Goal: Information Seeking & Learning: Learn about a topic

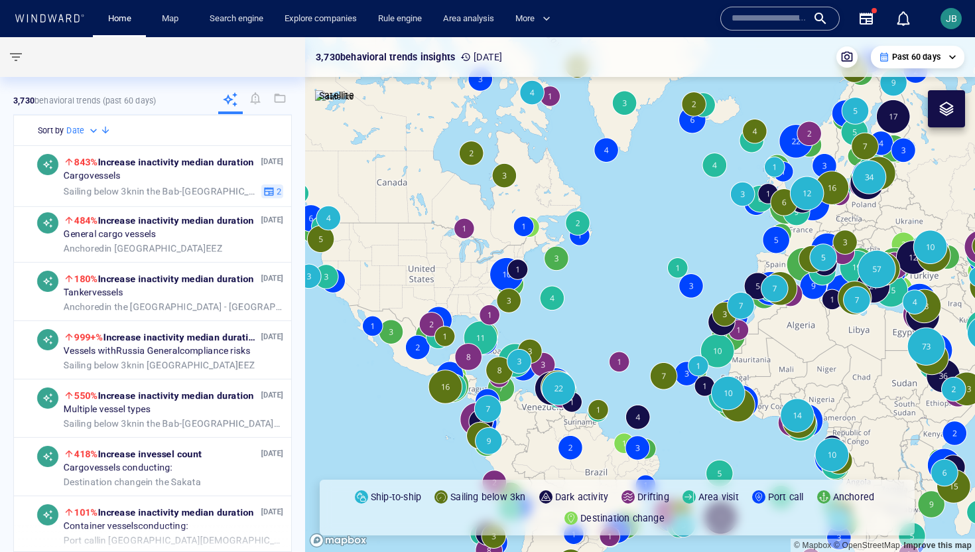
click at [954, 54] on div "Past 60 days" at bounding box center [918, 57] width 78 height 12
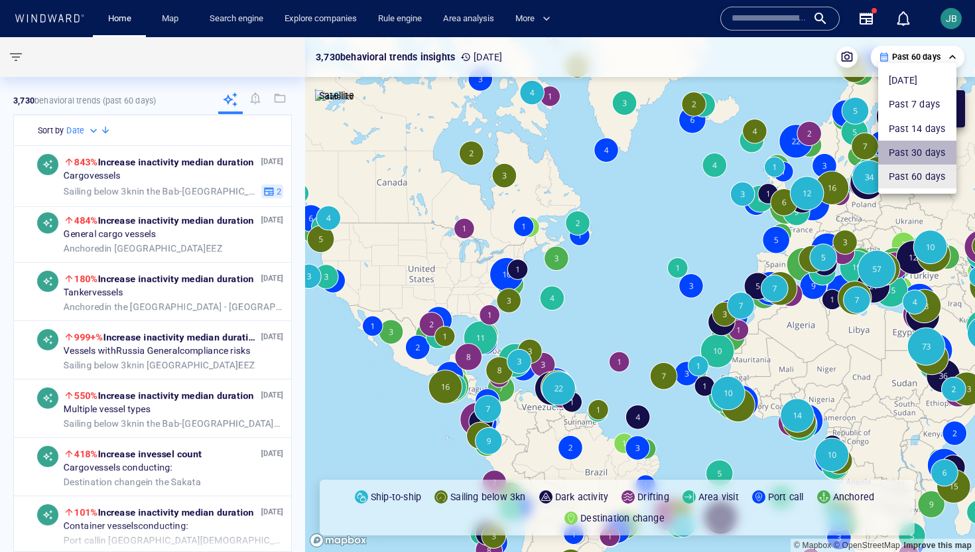
click at [908, 149] on li "Past 30 days" at bounding box center [917, 153] width 78 height 24
type input "**********"
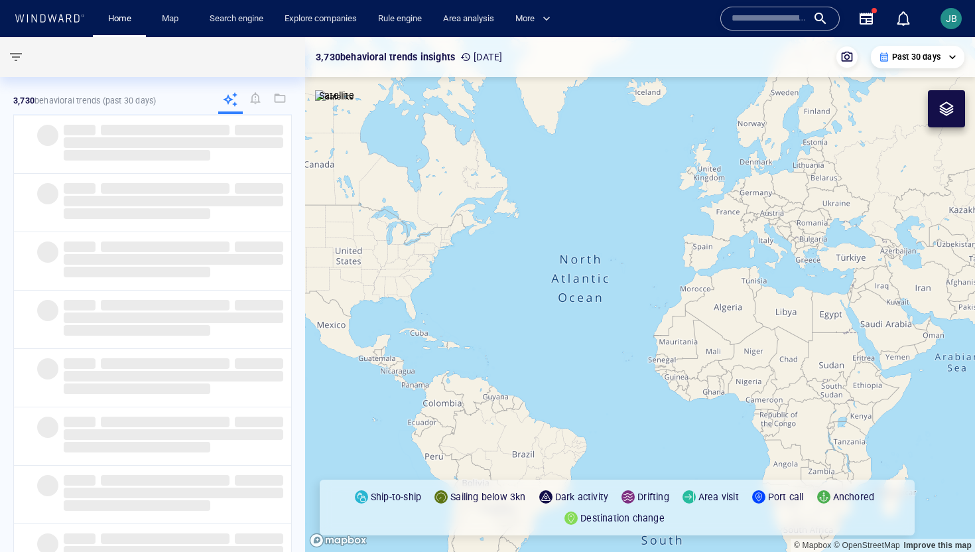
drag, startPoint x: 943, startPoint y: 313, endPoint x: 440, endPoint y: 271, distance: 504.7
click at [439, 271] on canvas "Map" at bounding box center [640, 294] width 670 height 515
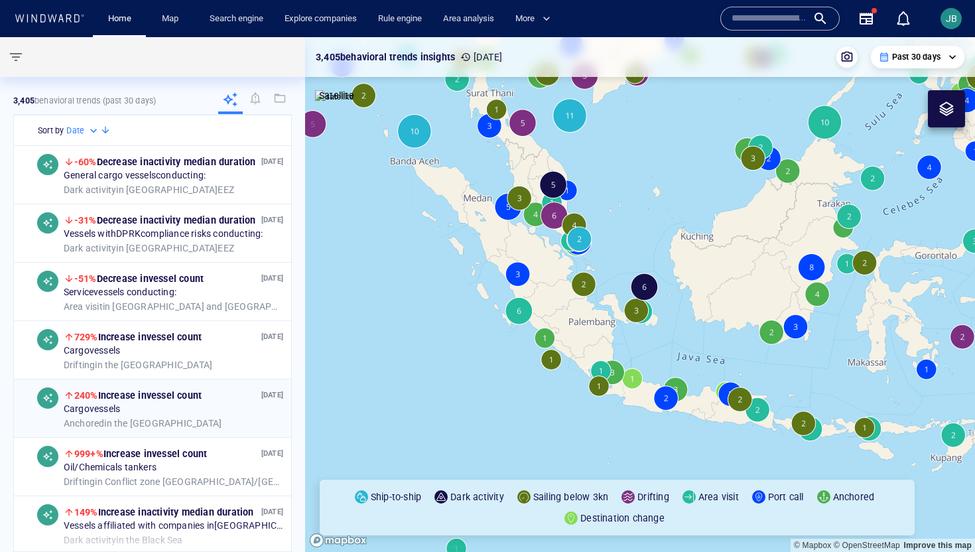
drag, startPoint x: 722, startPoint y: 402, endPoint x: 256, endPoint y: 379, distance: 466.9
click at [256, 379] on div "**********" at bounding box center [487, 294] width 975 height 515
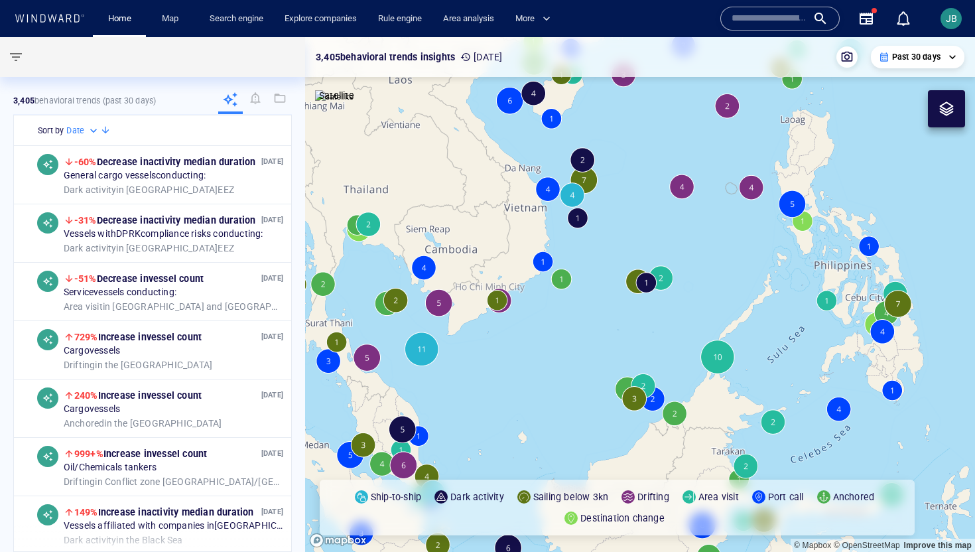
drag, startPoint x: 725, startPoint y: 268, endPoint x: 616, endPoint y: 279, distance: 109.4
click at [616, 279] on canvas "Map" at bounding box center [640, 294] width 670 height 515
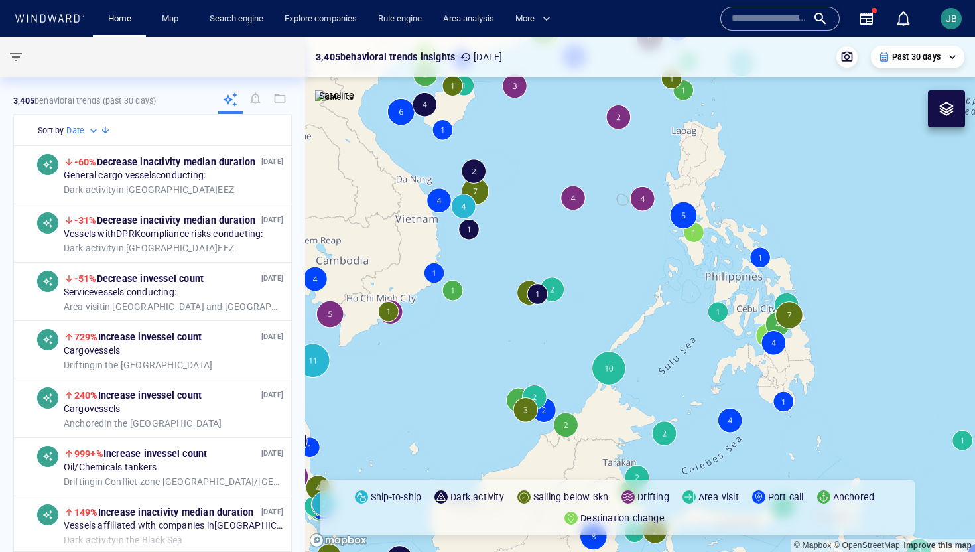
click at [537, 293] on canvas "Map" at bounding box center [640, 294] width 670 height 515
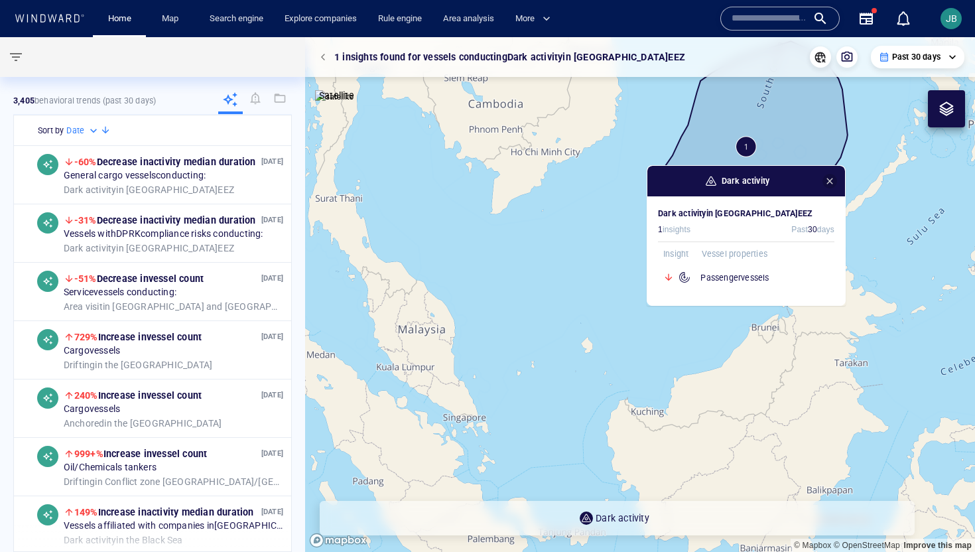
click at [835, 184] on span "button" at bounding box center [830, 181] width 11 height 11
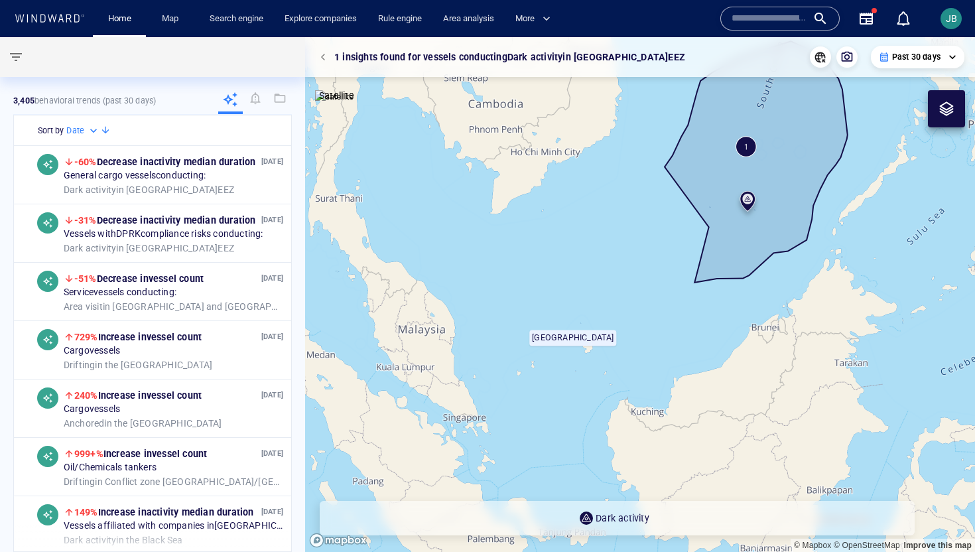
drag, startPoint x: 845, startPoint y: 162, endPoint x: 670, endPoint y: 321, distance: 236.2
click at [670, 321] on canvas "Map" at bounding box center [640, 294] width 670 height 515
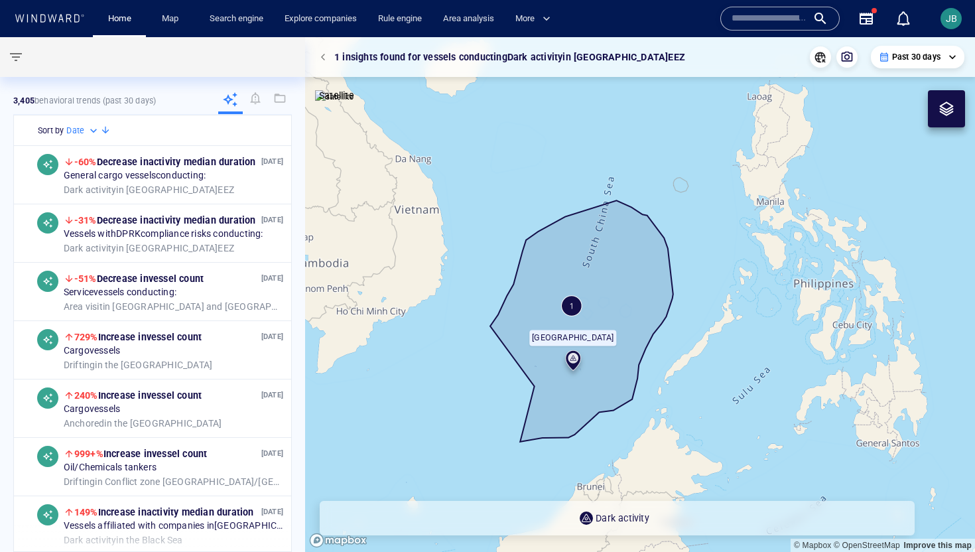
click at [930, 55] on p "Past 30 days" at bounding box center [916, 57] width 48 height 12
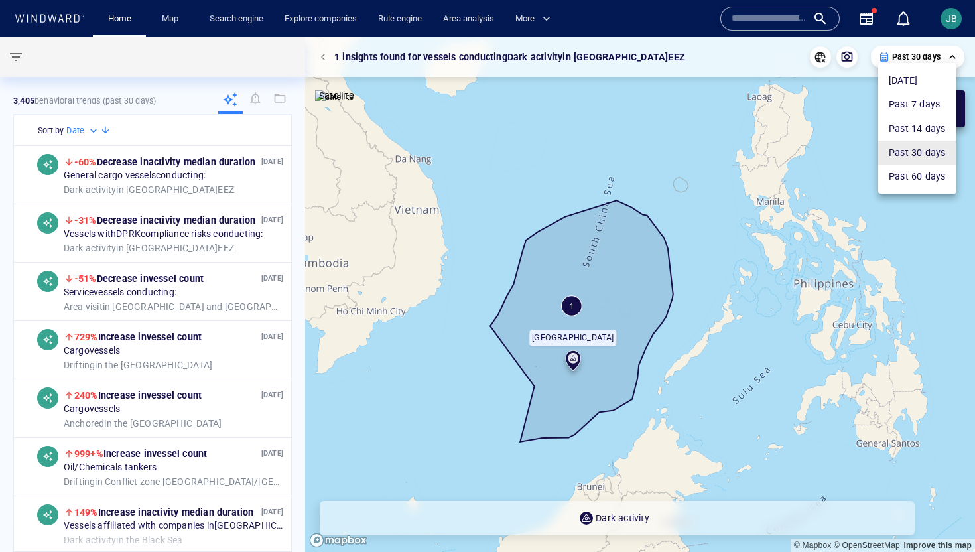
click at [907, 175] on li "Past 60 days" at bounding box center [917, 177] width 78 height 24
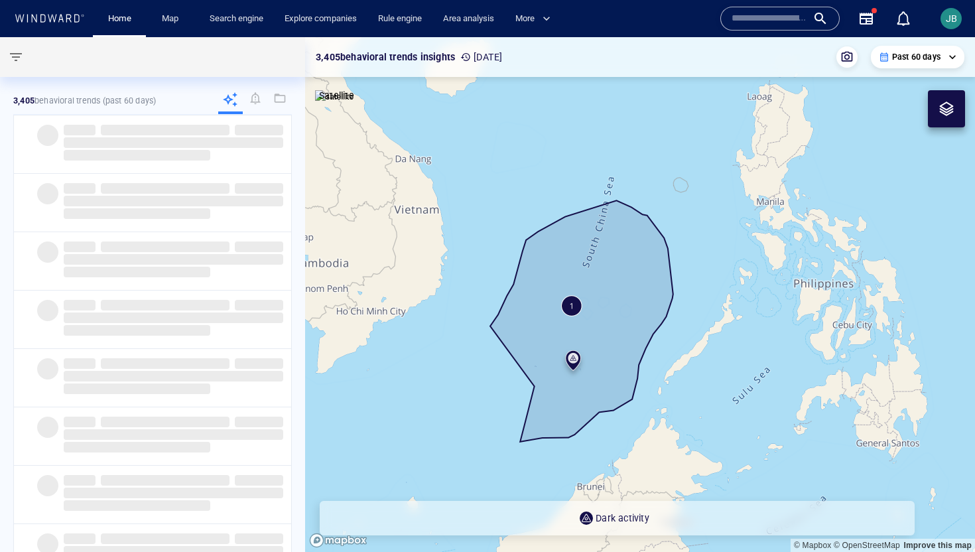
click at [717, 280] on canvas "Map" at bounding box center [640, 294] width 670 height 515
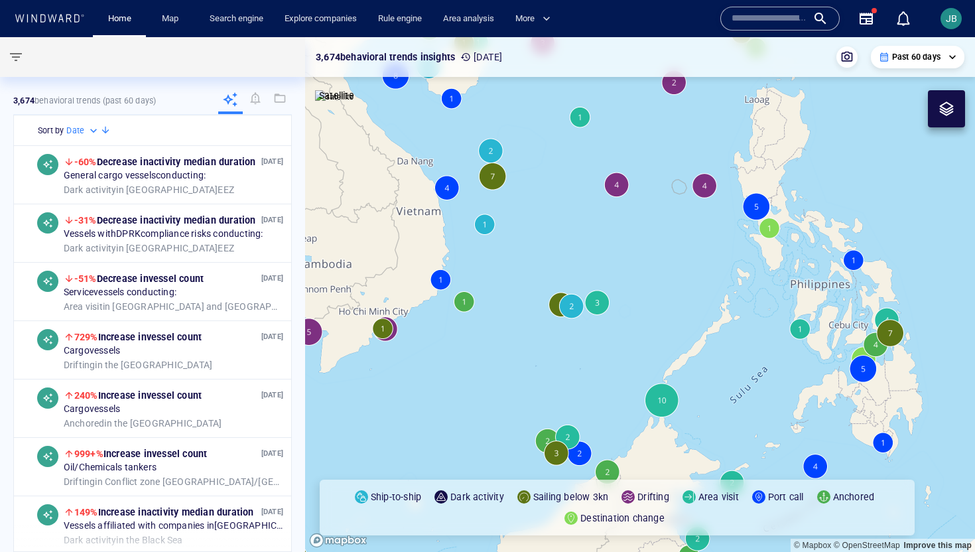
click at [705, 188] on canvas "Map" at bounding box center [640, 294] width 670 height 515
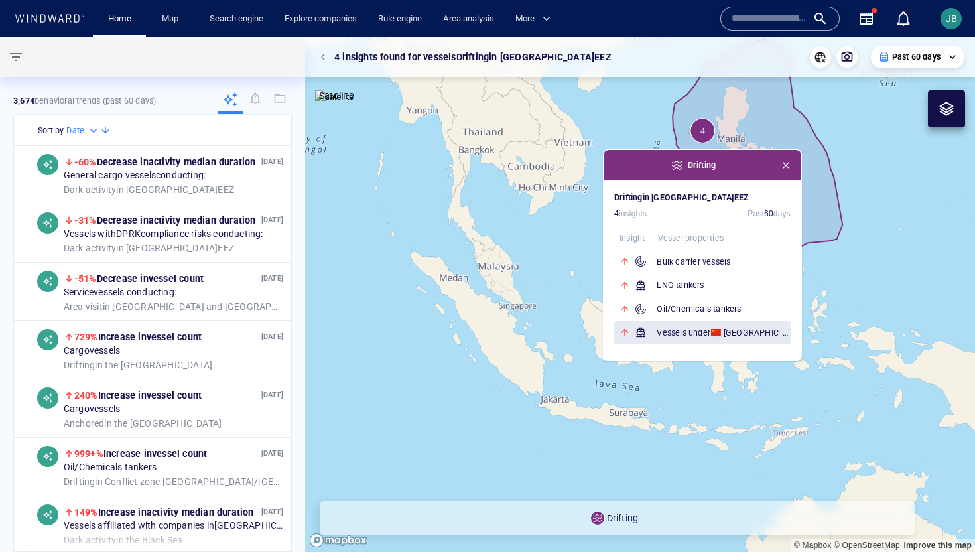
click at [668, 331] on h6 "Vessels under China 's flag" at bounding box center [724, 332] width 134 height 13
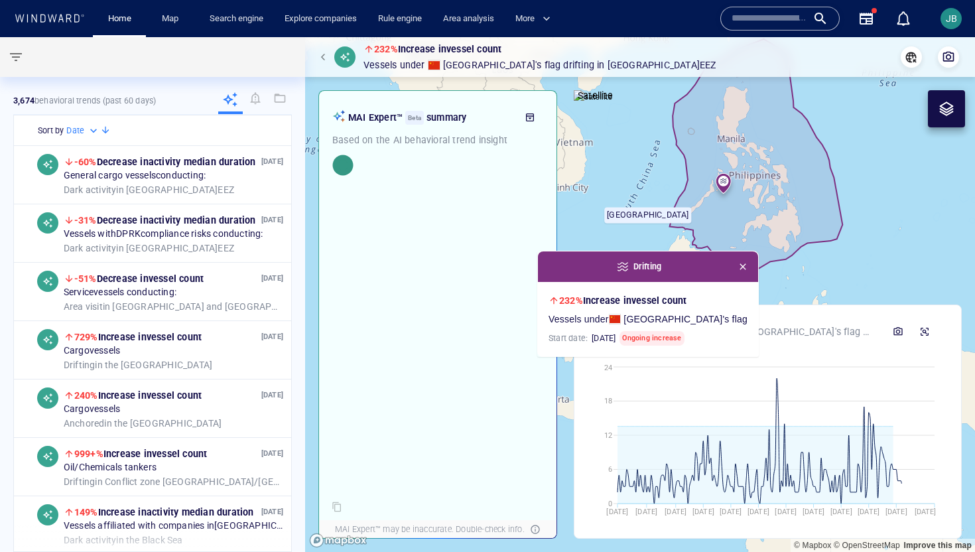
drag, startPoint x: 700, startPoint y: 137, endPoint x: 625, endPoint y: 191, distance: 92.6
click at [625, 191] on canvas "Map" at bounding box center [640, 294] width 670 height 515
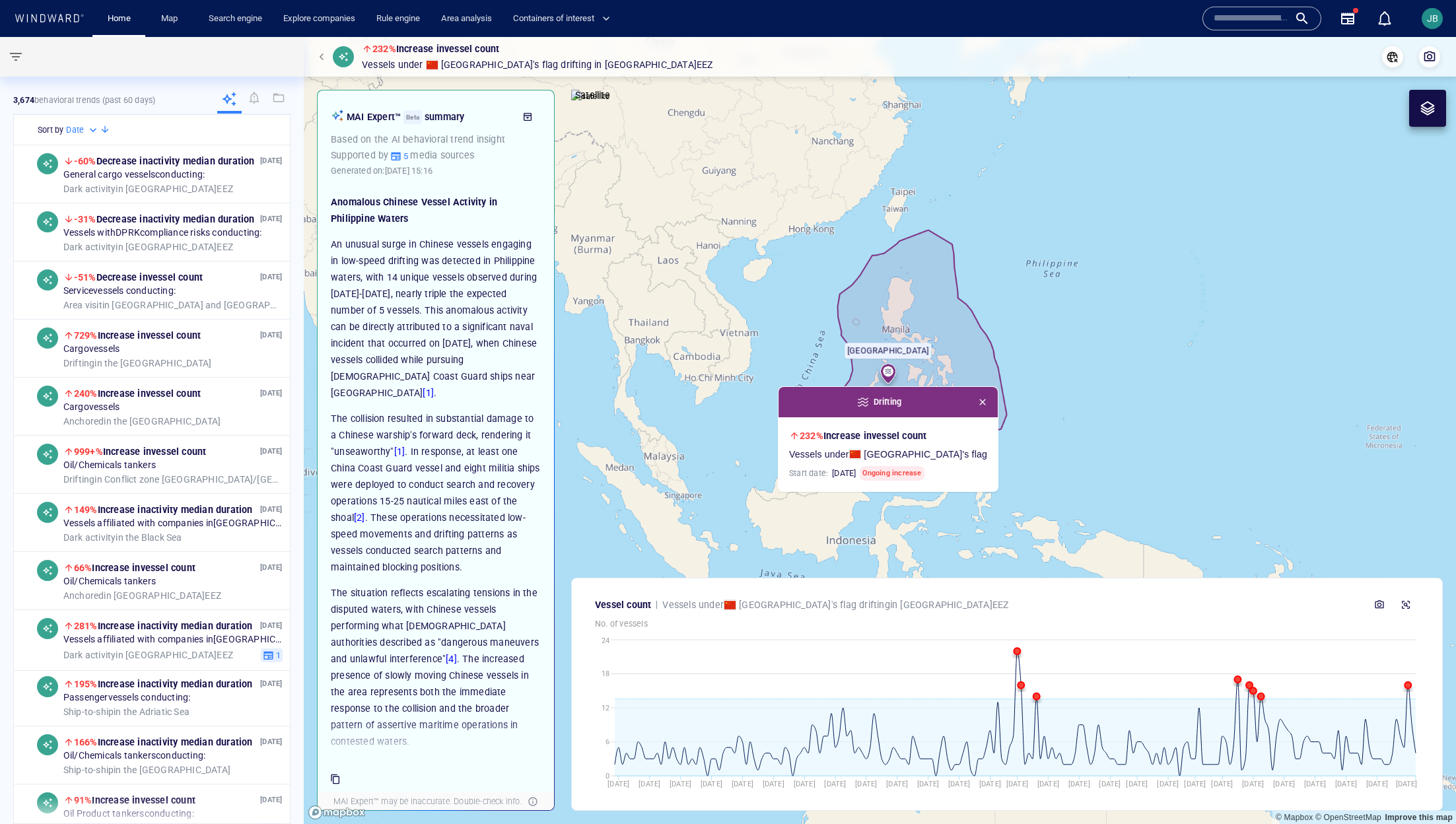
click at [401, 154] on icon "button" at bounding box center [395, 155] width 11 height 11
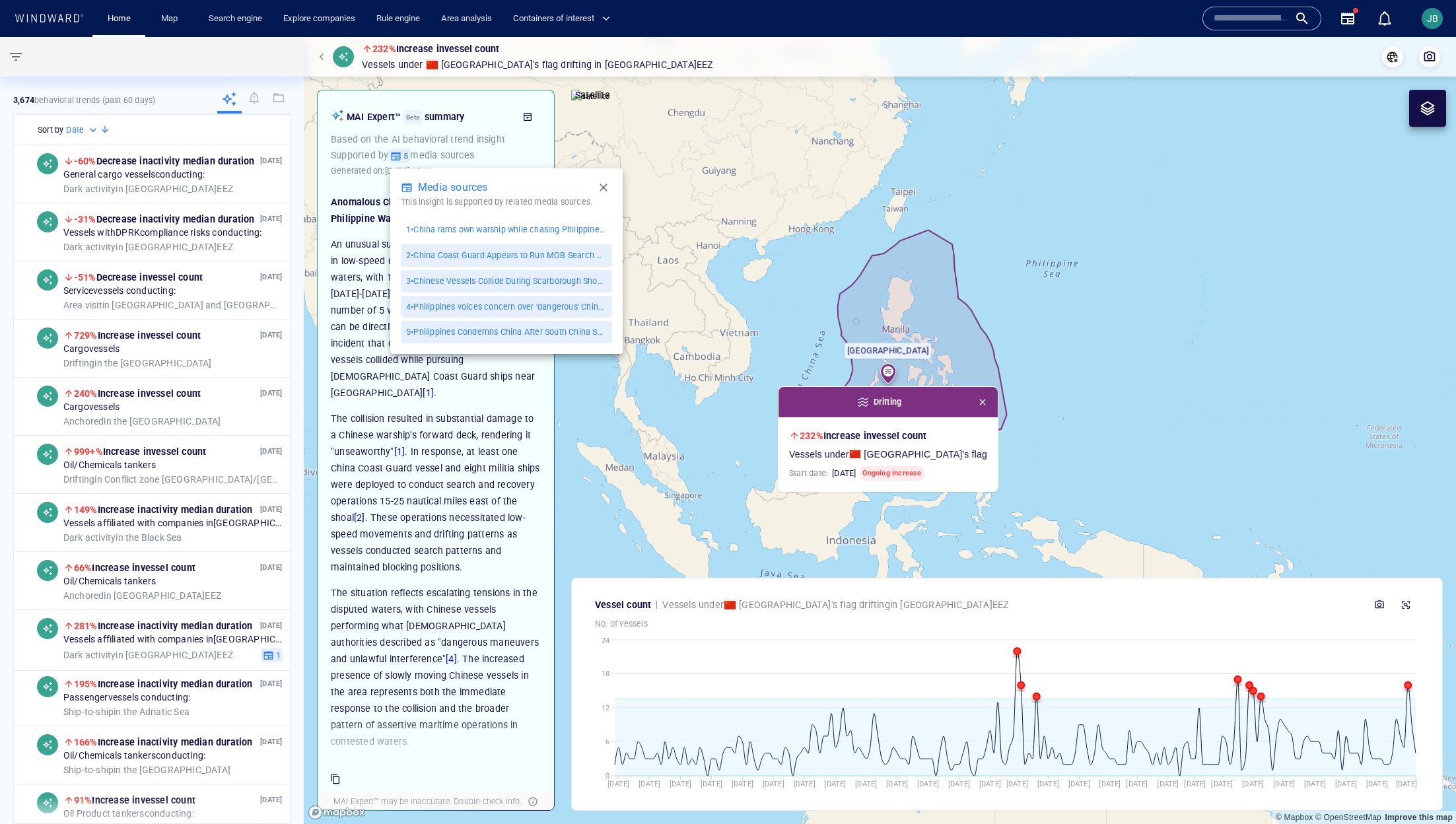
click at [465, 237] on div "1 • China rams own warship while chasing Philippine vessel - BBC" at bounding box center [507, 230] width 211 height 23
click at [798, 338] on div at bounding box center [728, 412] width 1456 height 824
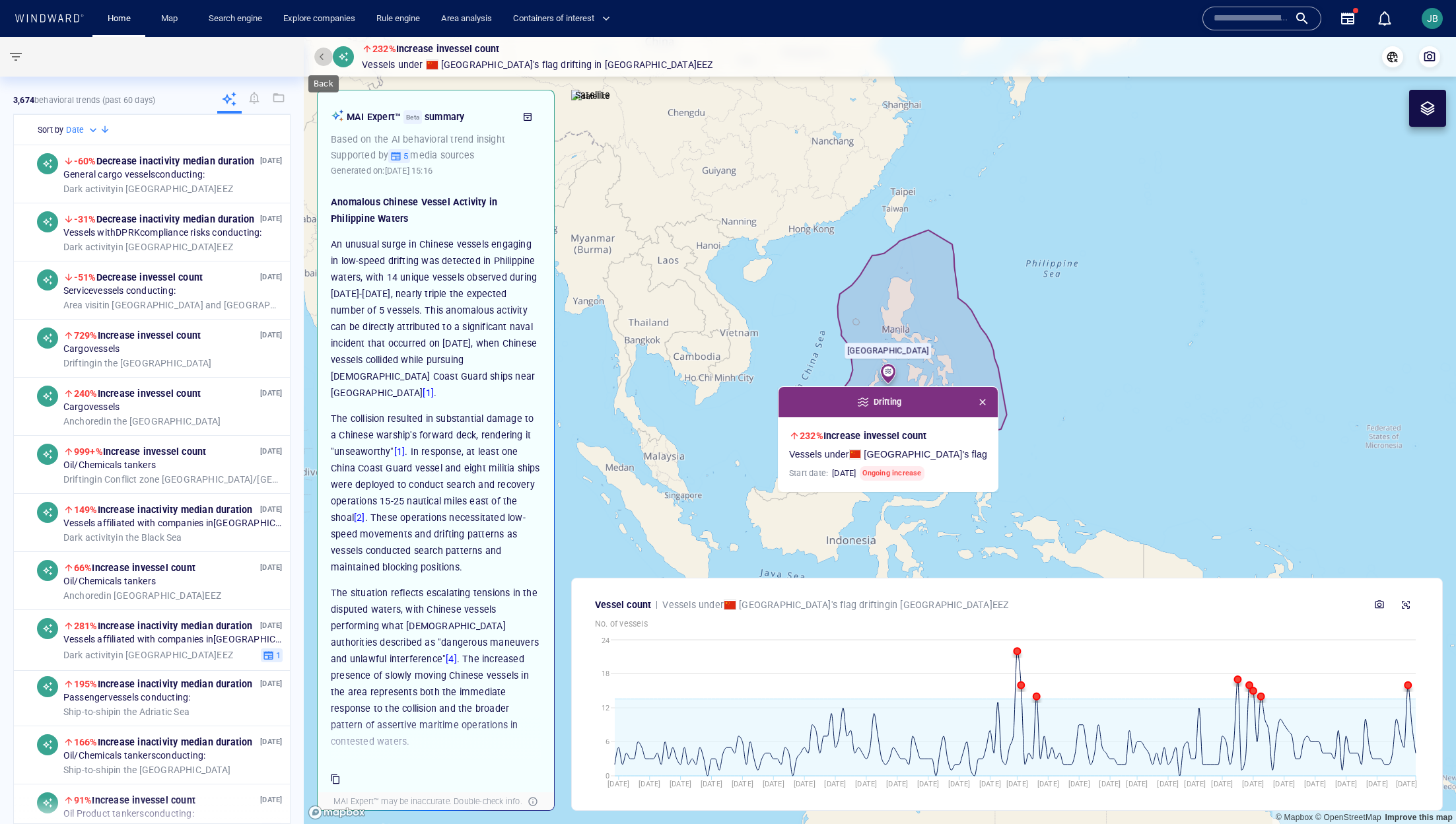
click at [325, 58] on span "button" at bounding box center [323, 57] width 8 height 8
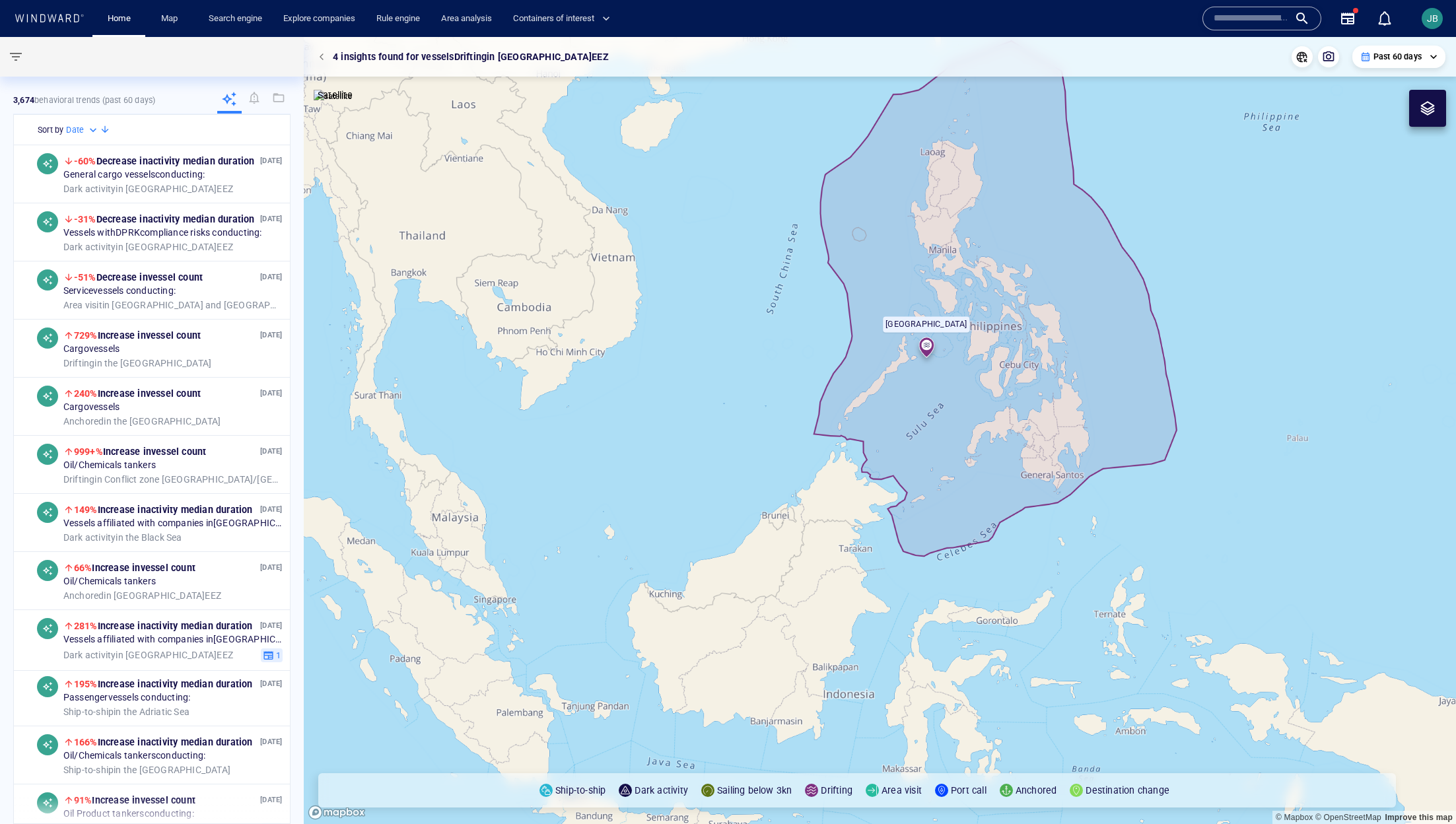
click at [309, 53] on div "**********" at bounding box center [880, 57] width 1152 height 40
click at [312, 53] on div "**********" at bounding box center [880, 57] width 1152 height 40
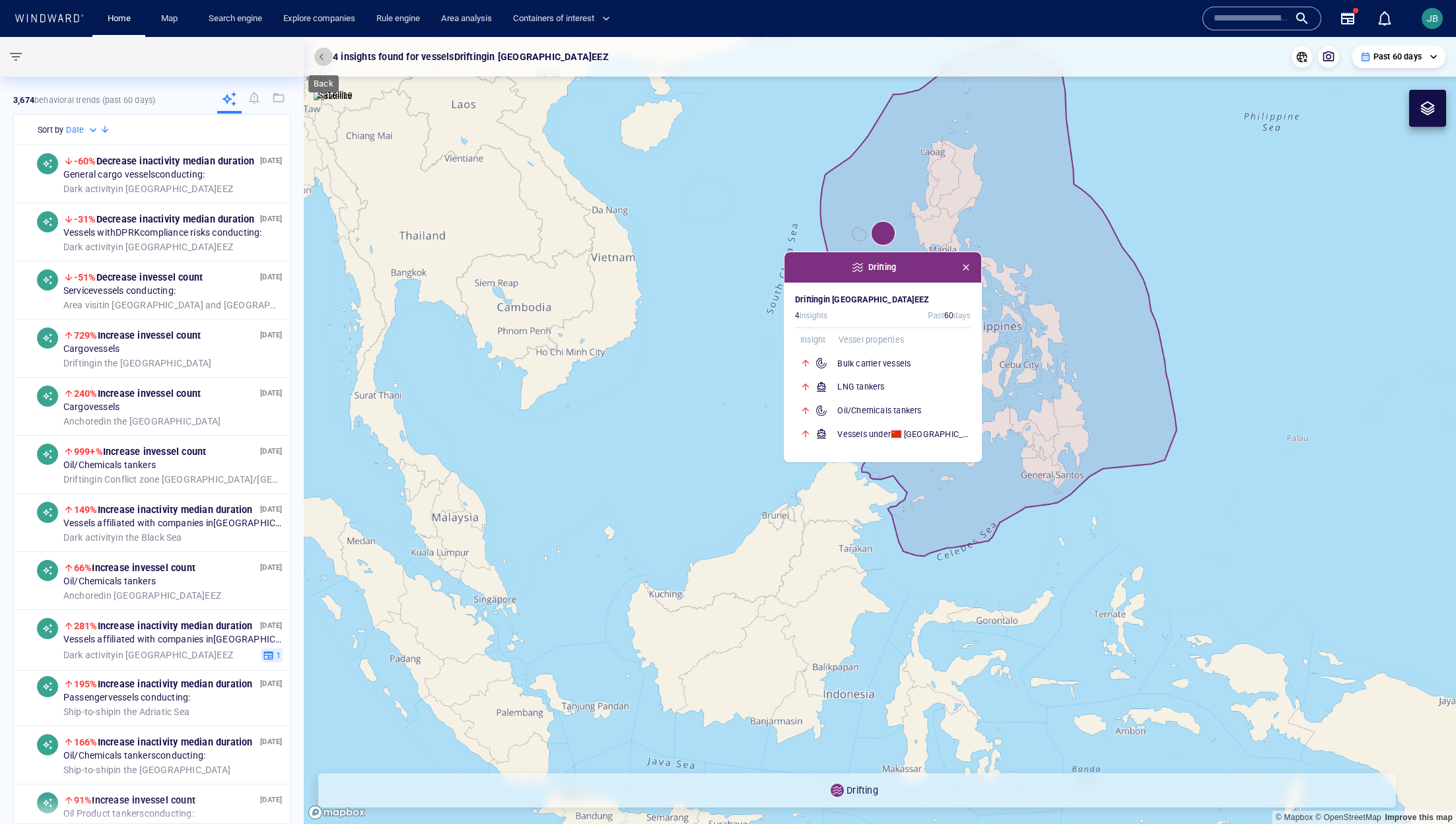
click at [317, 59] on button "button" at bounding box center [323, 57] width 19 height 19
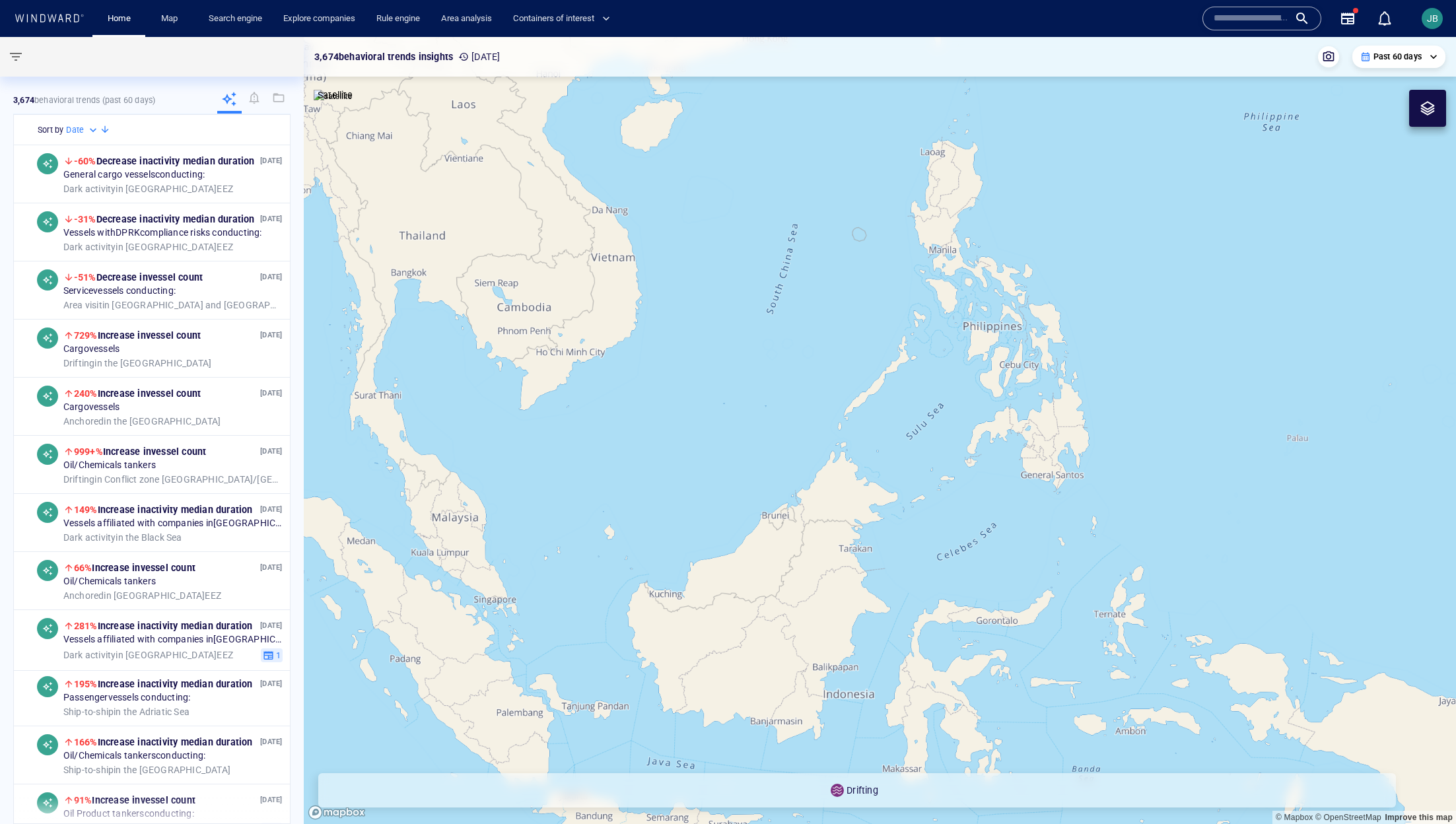
click at [676, 320] on canvas "Map" at bounding box center [880, 430] width 1152 height 787
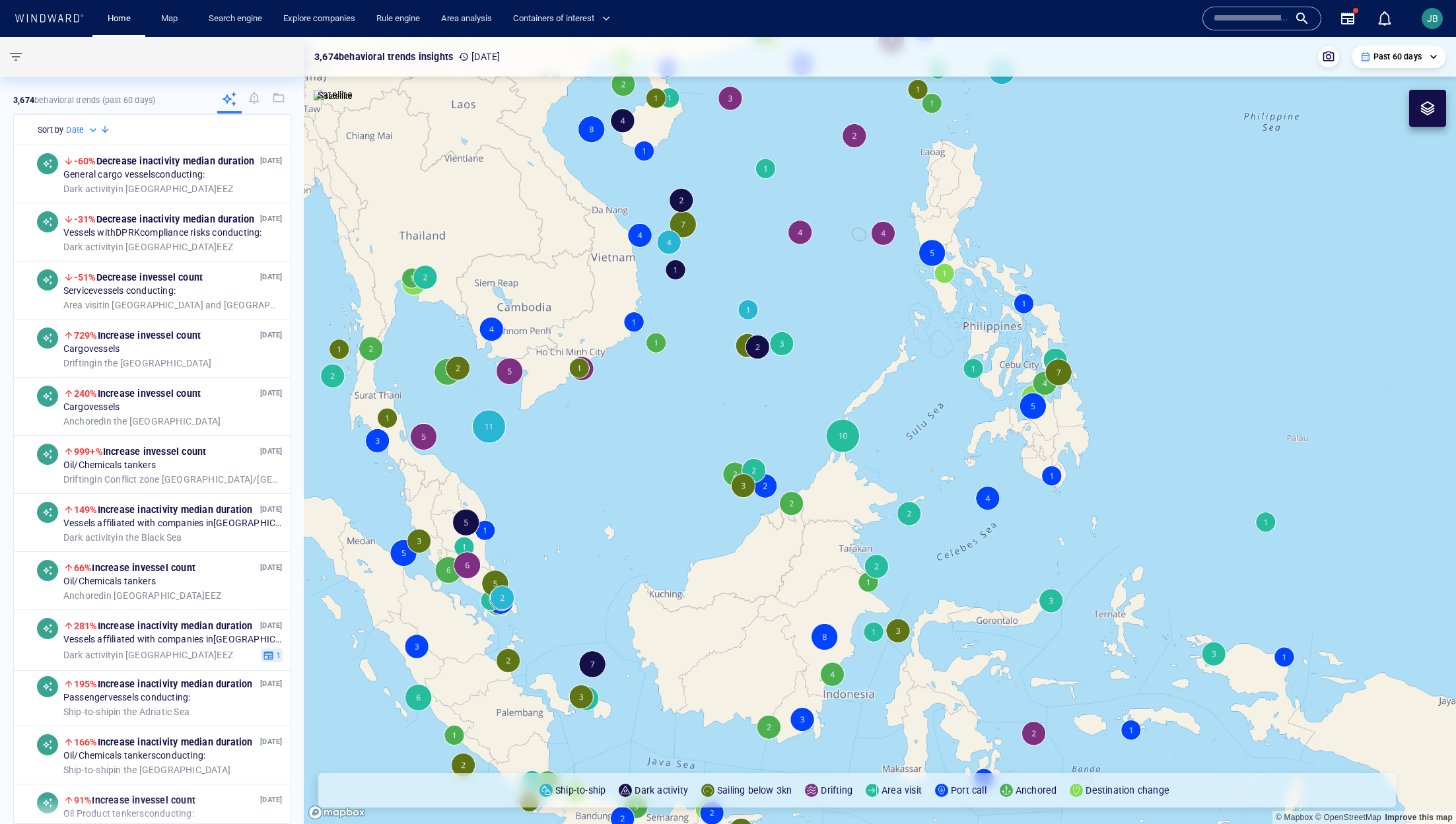
click at [807, 233] on canvas "Map" at bounding box center [880, 430] width 1152 height 787
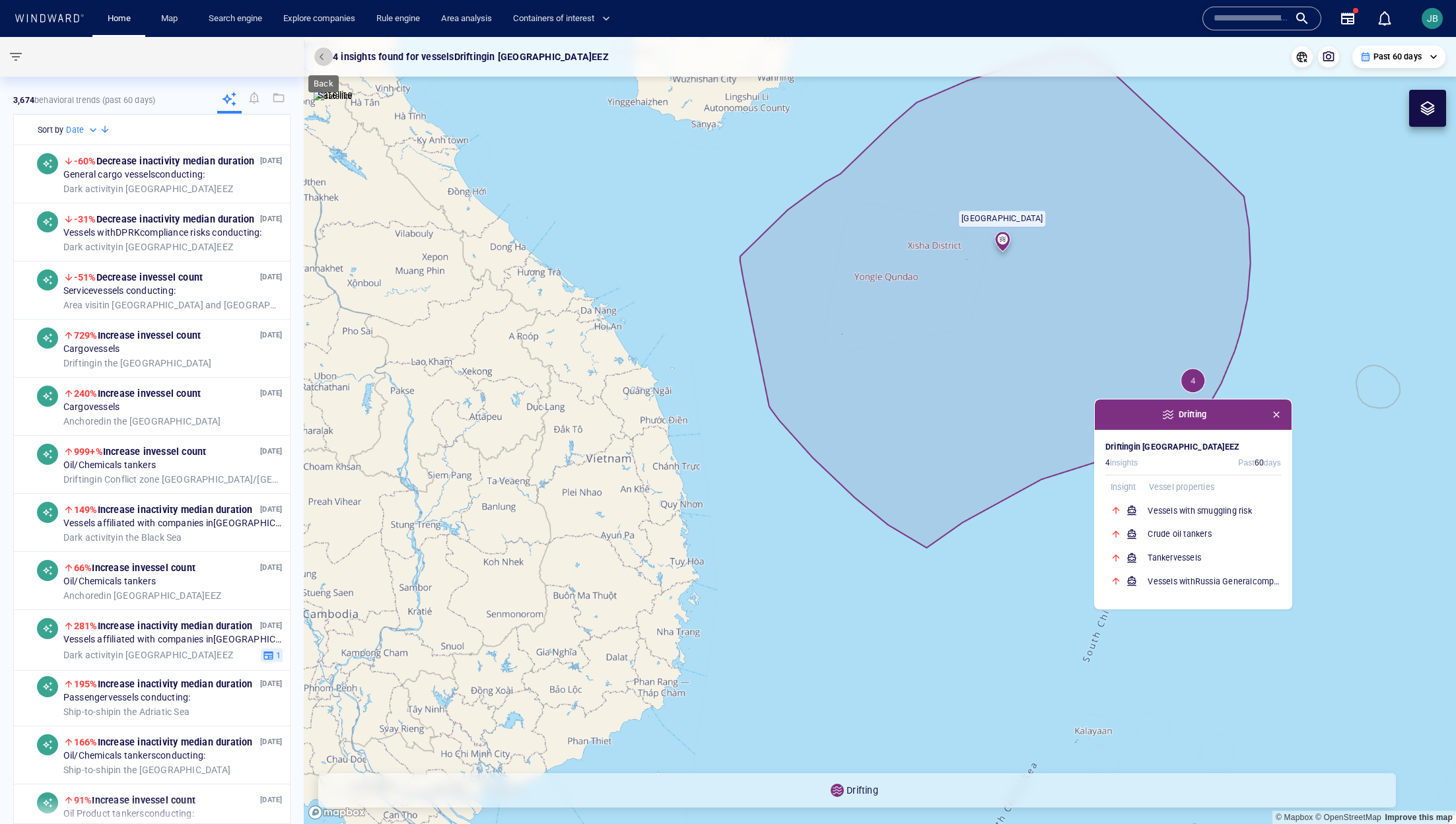
click at [316, 61] on button "button" at bounding box center [323, 57] width 19 height 19
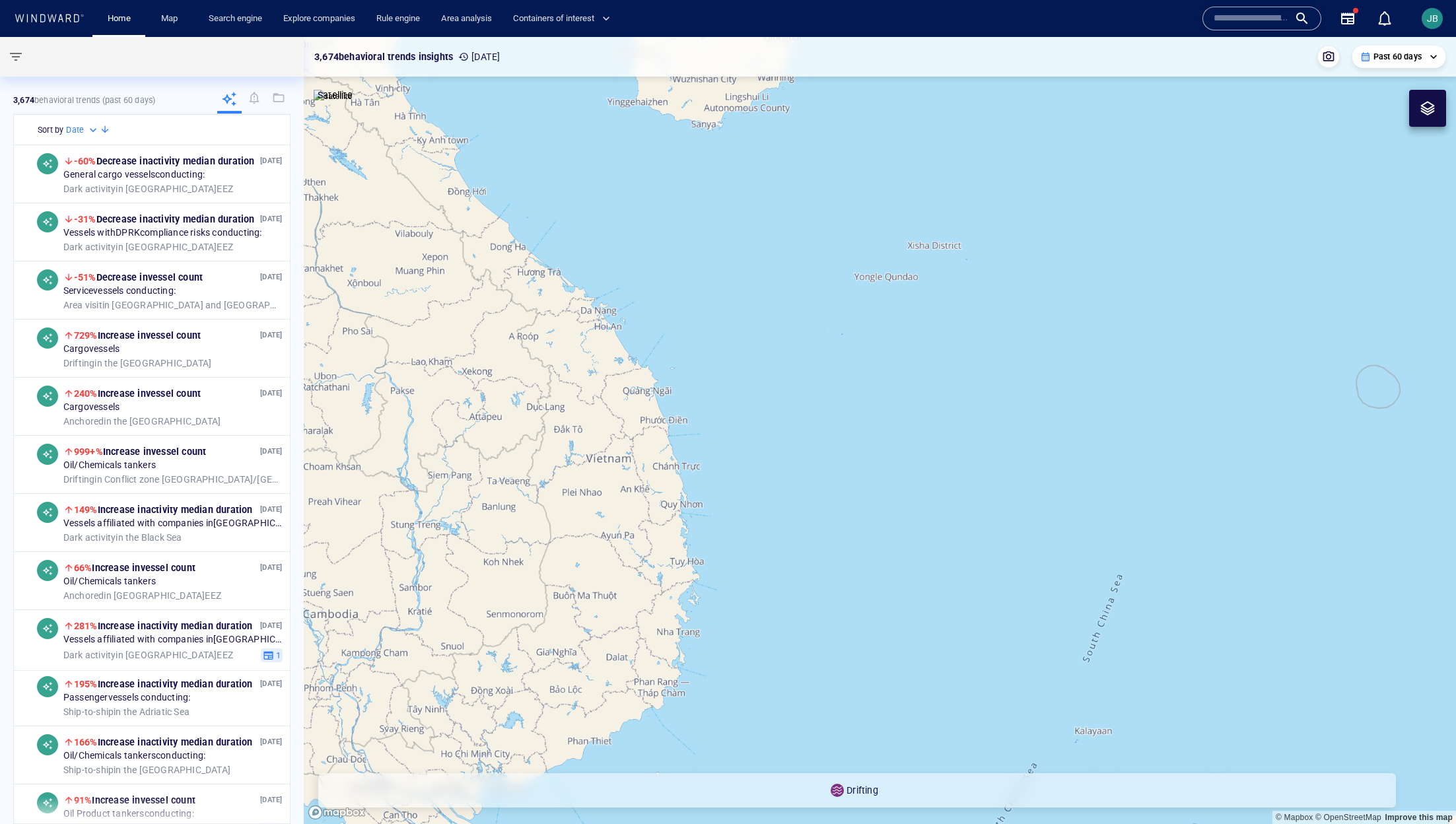
drag, startPoint x: 886, startPoint y: 346, endPoint x: 427, endPoint y: 340, distance: 459.0
click at [427, 342] on canvas "Map" at bounding box center [880, 430] width 1152 height 787
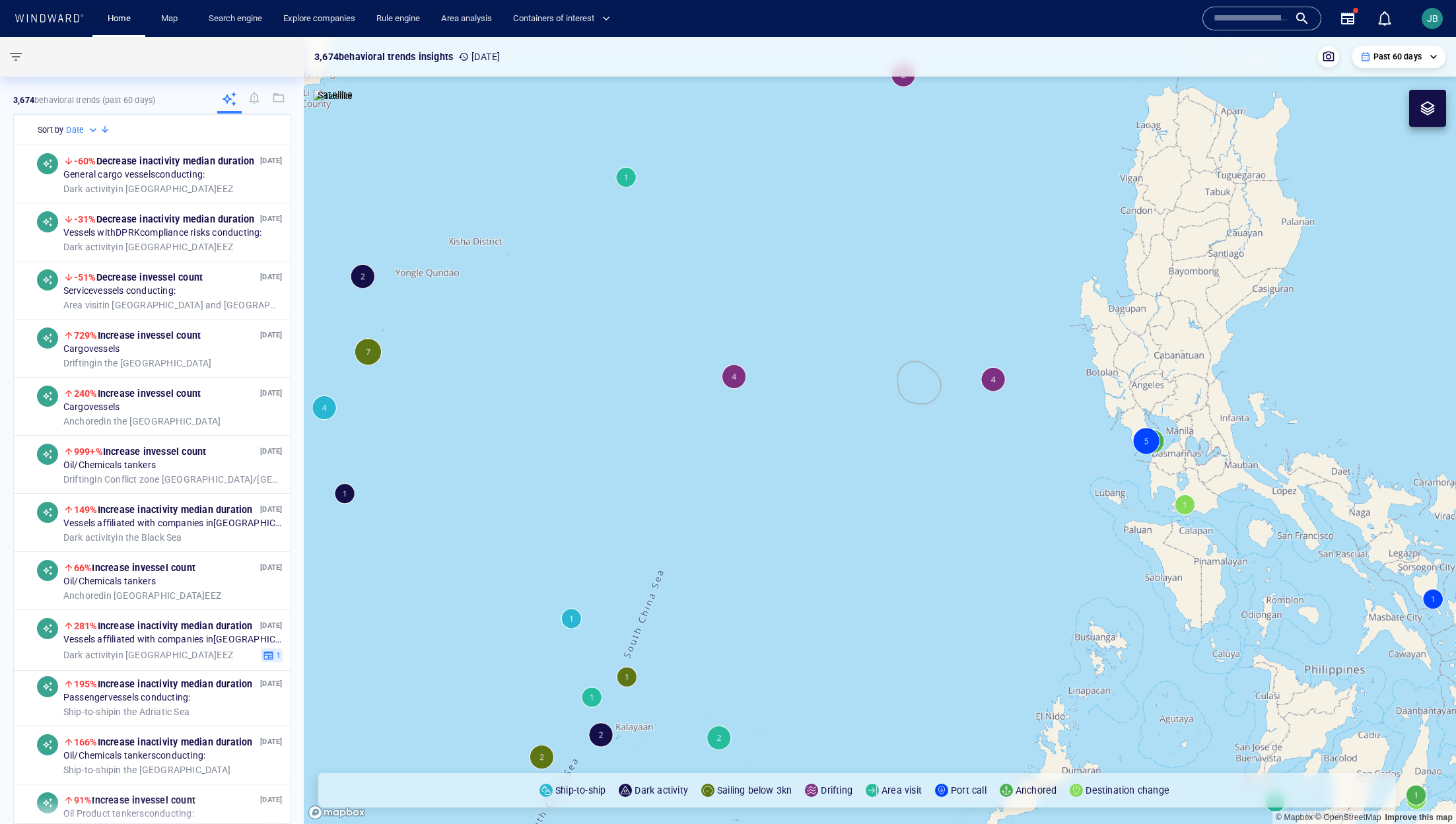
click at [970, 379] on canvas "Map" at bounding box center [880, 430] width 1152 height 787
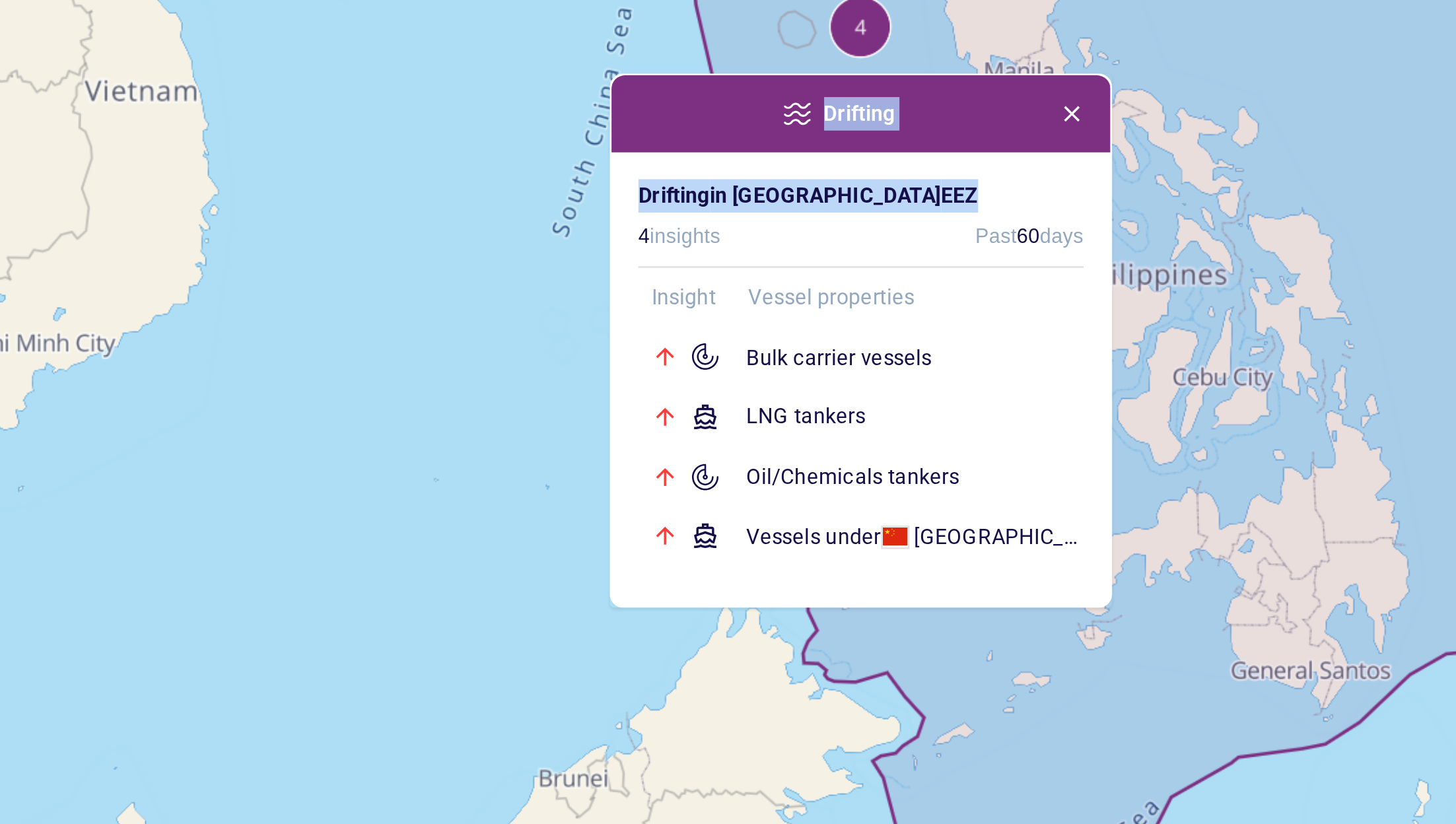
drag, startPoint x: 742, startPoint y: 296, endPoint x: 714, endPoint y: 262, distance: 44.0
click at [713, 261] on div "Drifting Drifting in [GEOGRAPHIC_DATA] EEZ 4 insights Past 60 days Insight Vess…" at bounding box center [726, 352] width 198 height 211
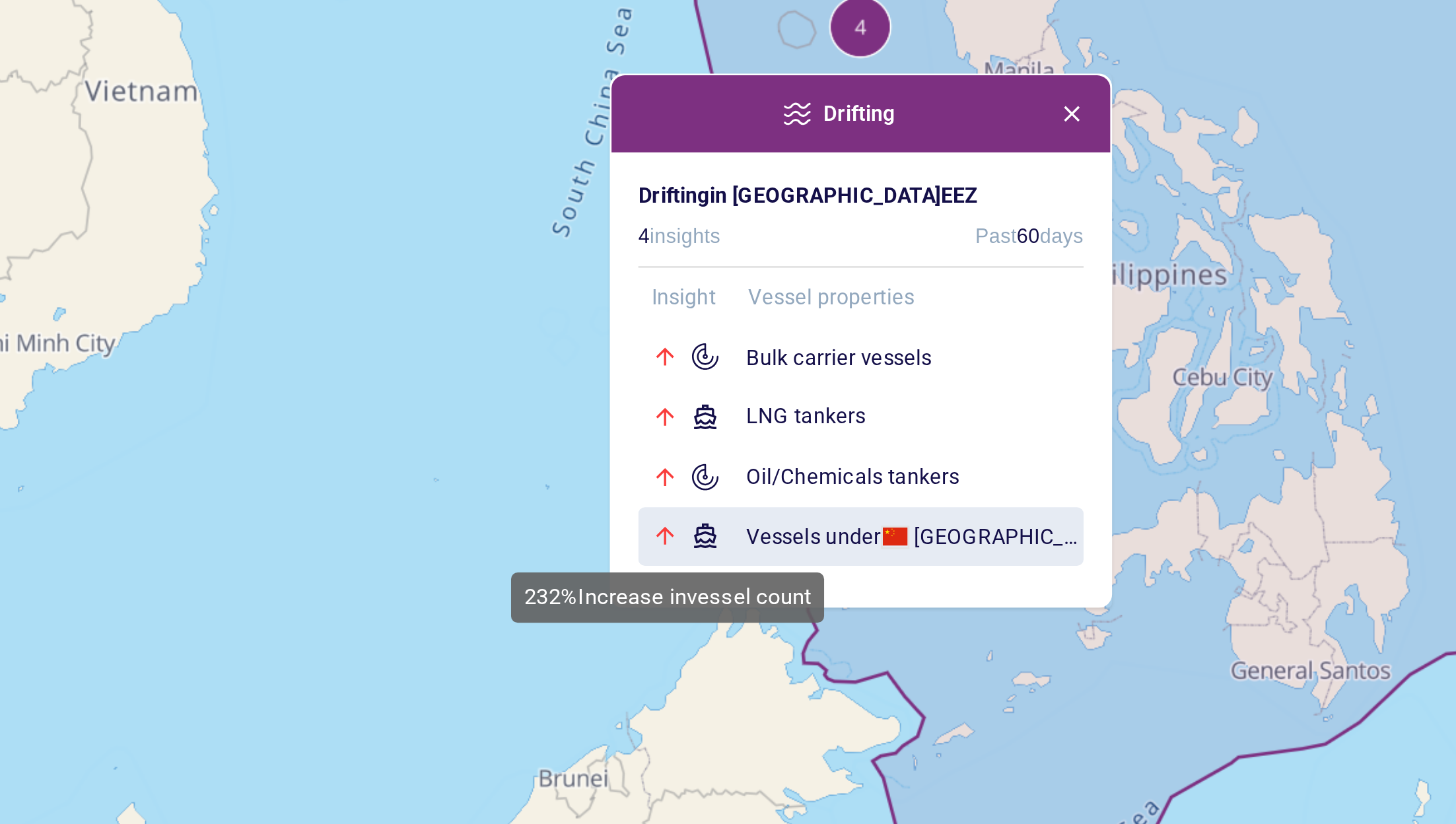
click at [665, 429] on div at bounding box center [653, 429] width 29 height 11
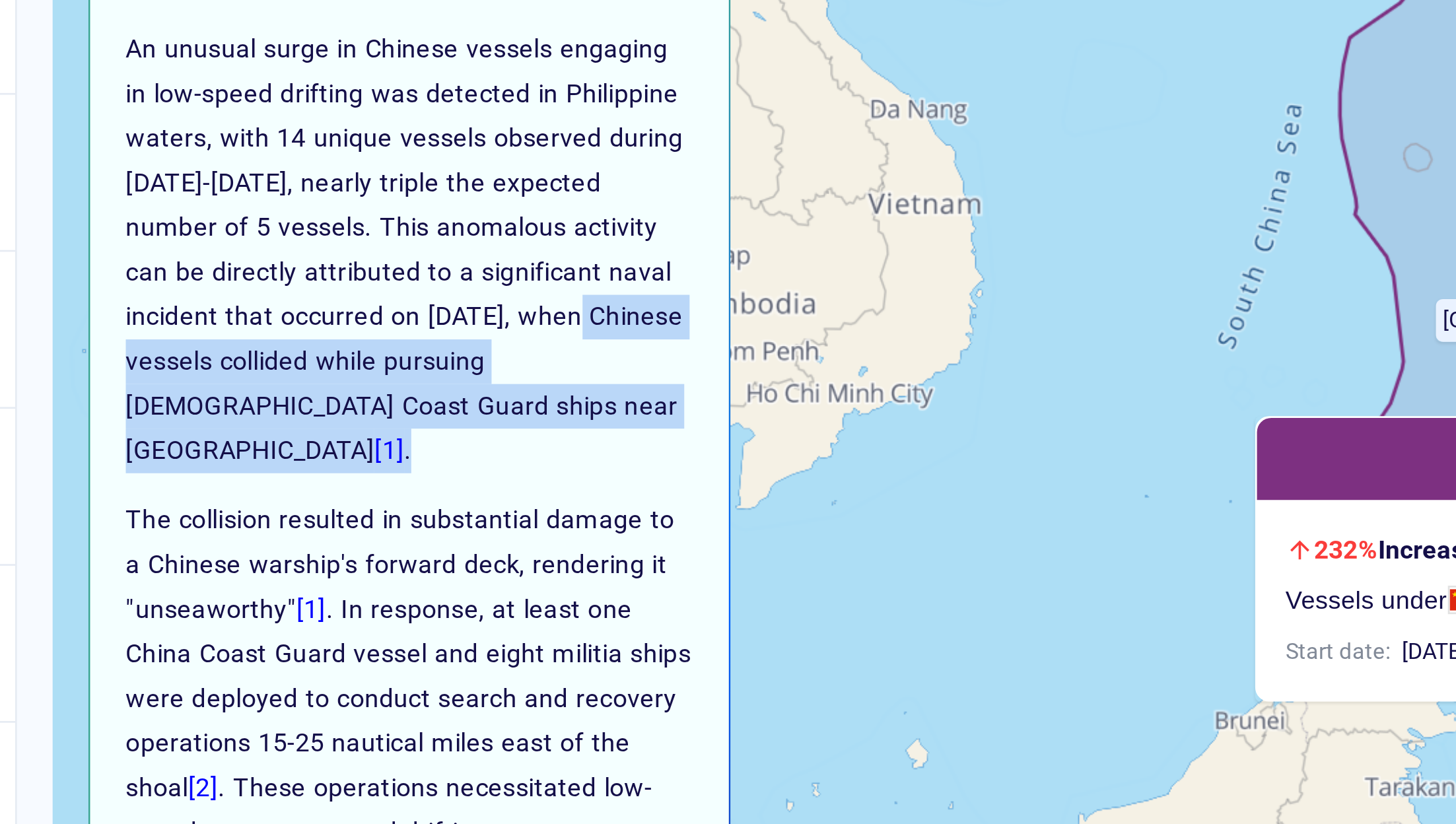
drag, startPoint x: 478, startPoint y: 343, endPoint x: 482, endPoint y: 388, distance: 45.2
click at [482, 388] on p "An unusual surge in Chinese vessels engaging in low-speed drifting was detected…" at bounding box center [435, 319] width 210 height 165
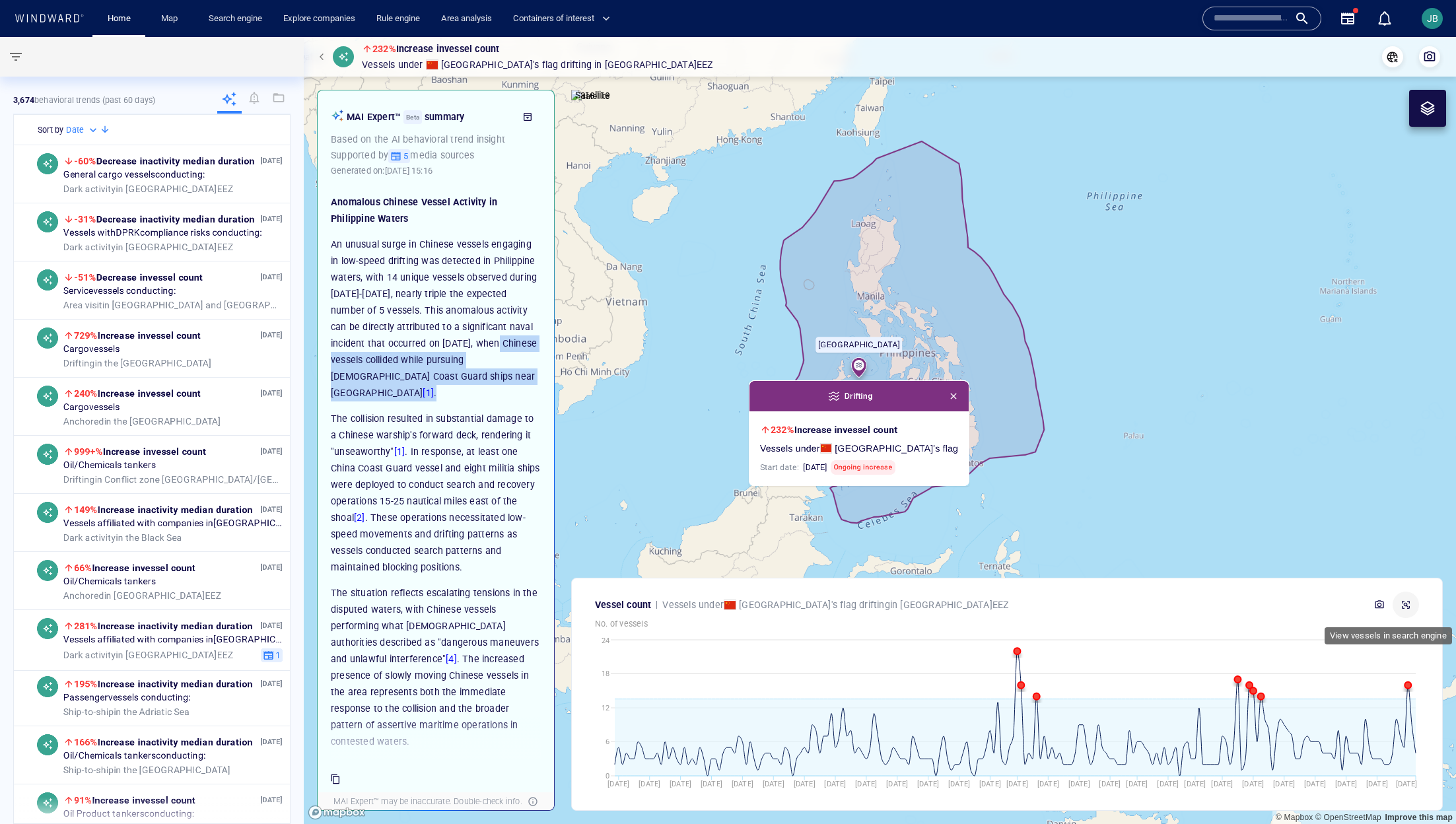
click at [970, 548] on button "button" at bounding box center [1405, 604] width 27 height 27
click at [321, 54] on span "button" at bounding box center [323, 57] width 8 height 8
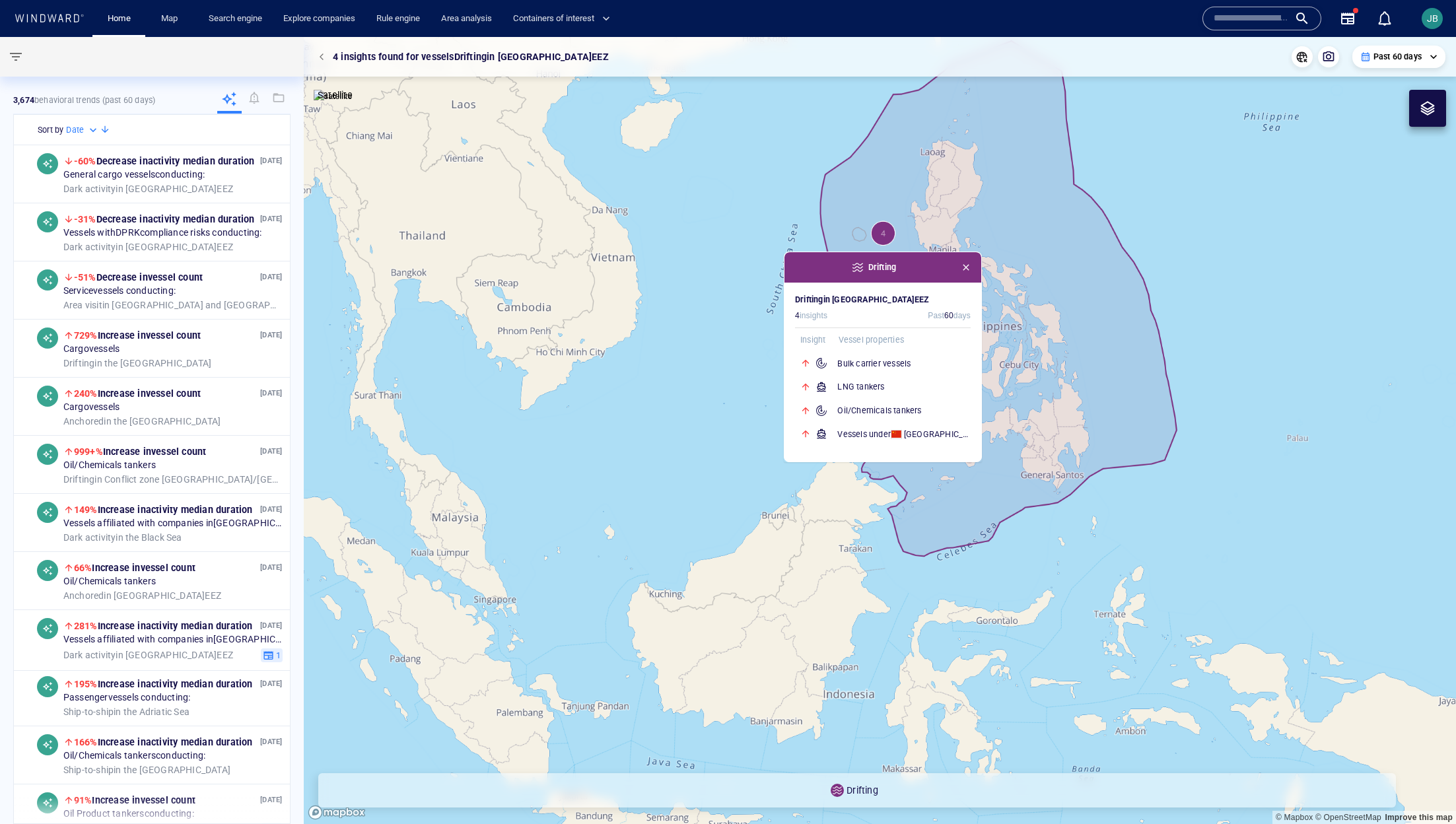
click at [970, 55] on div "Past 60 days" at bounding box center [1399, 57] width 78 height 12
click at [970, 76] on li "[DATE]" at bounding box center [1398, 80] width 78 height 24
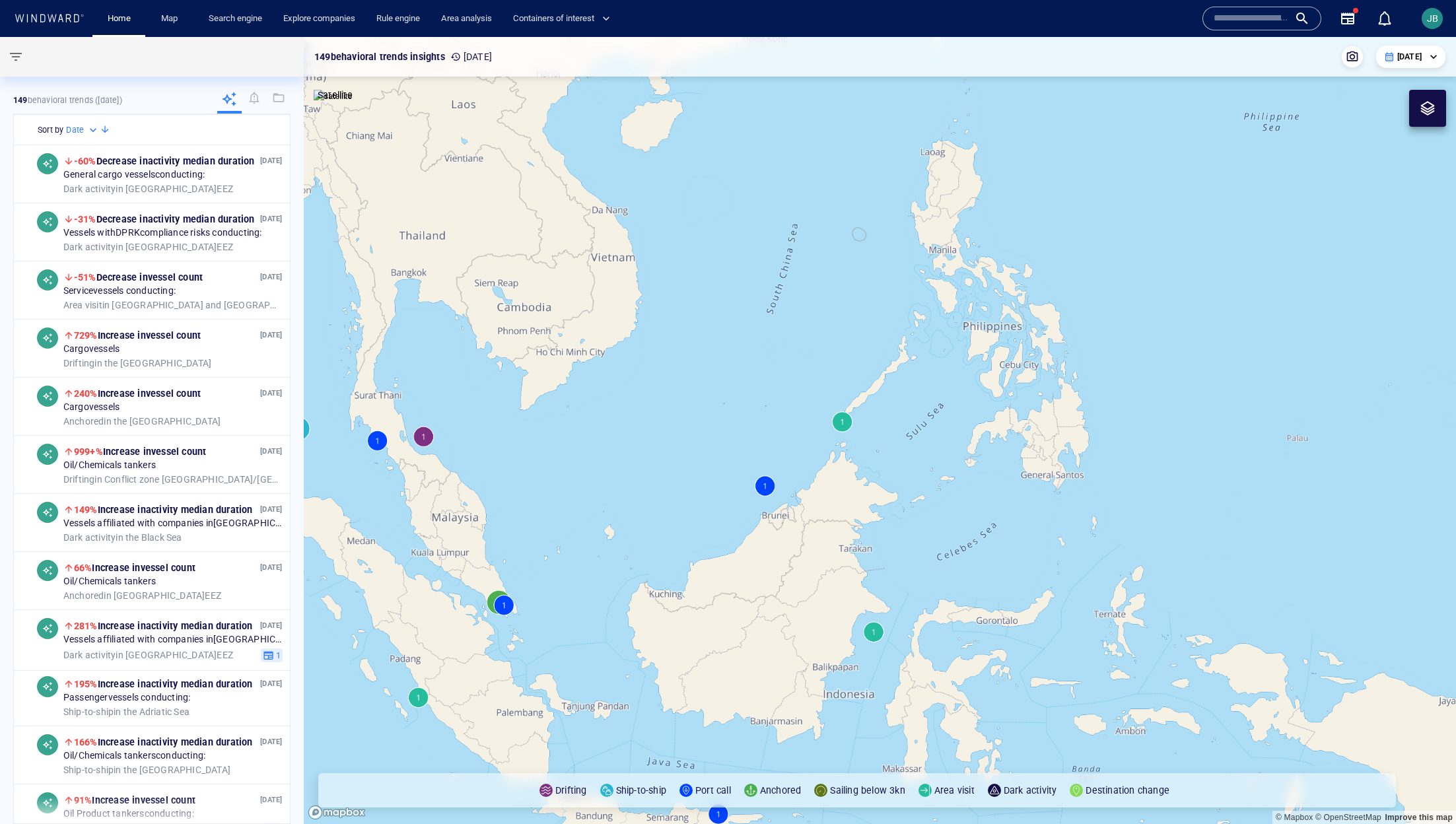
click at [845, 415] on canvas "Map" at bounding box center [880, 430] width 1152 height 787
click at [844, 420] on canvas "Map" at bounding box center [880, 430] width 1152 height 787
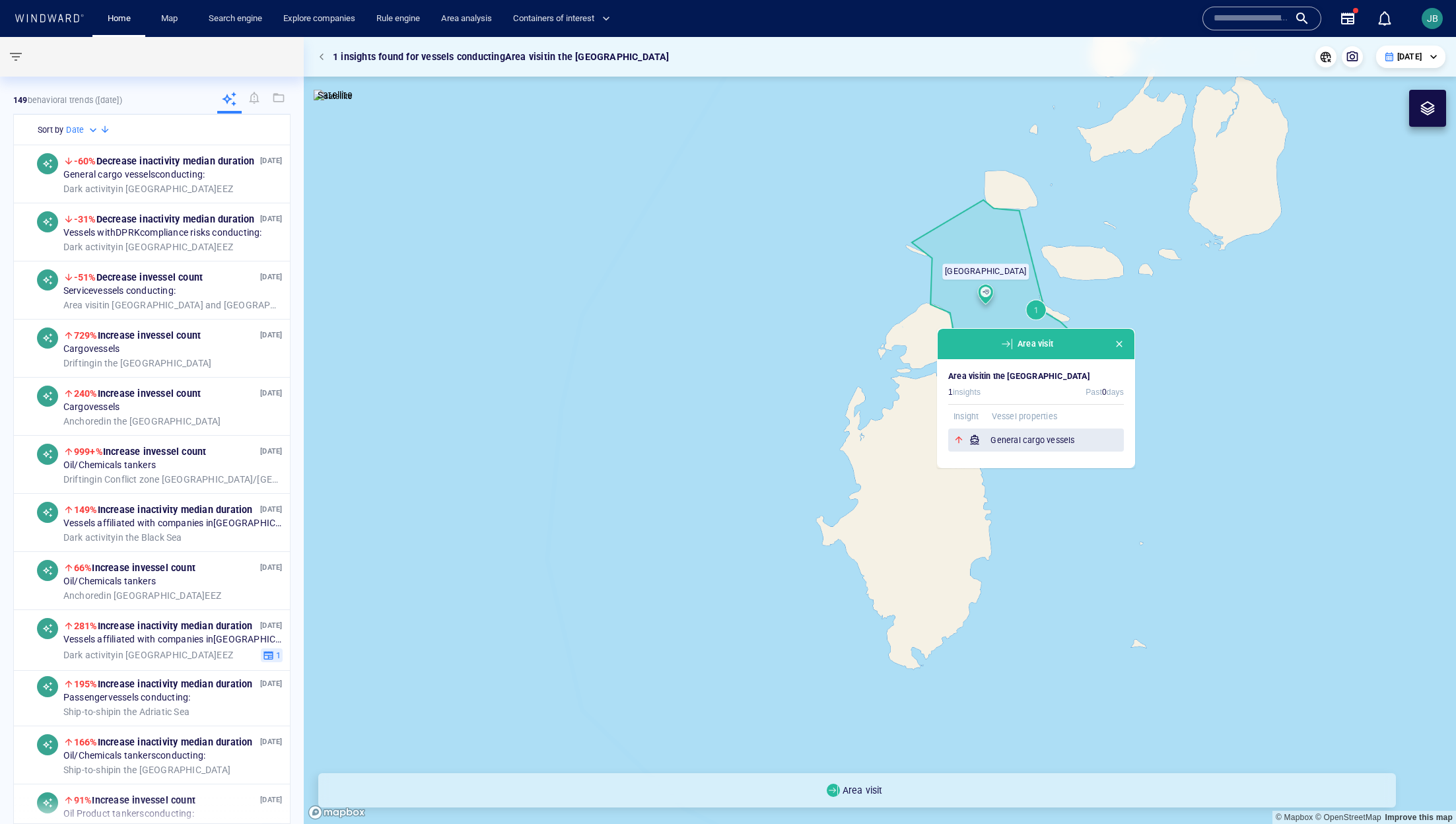
click at [970, 448] on div "General cargo vessels" at bounding box center [1036, 441] width 175 height 24
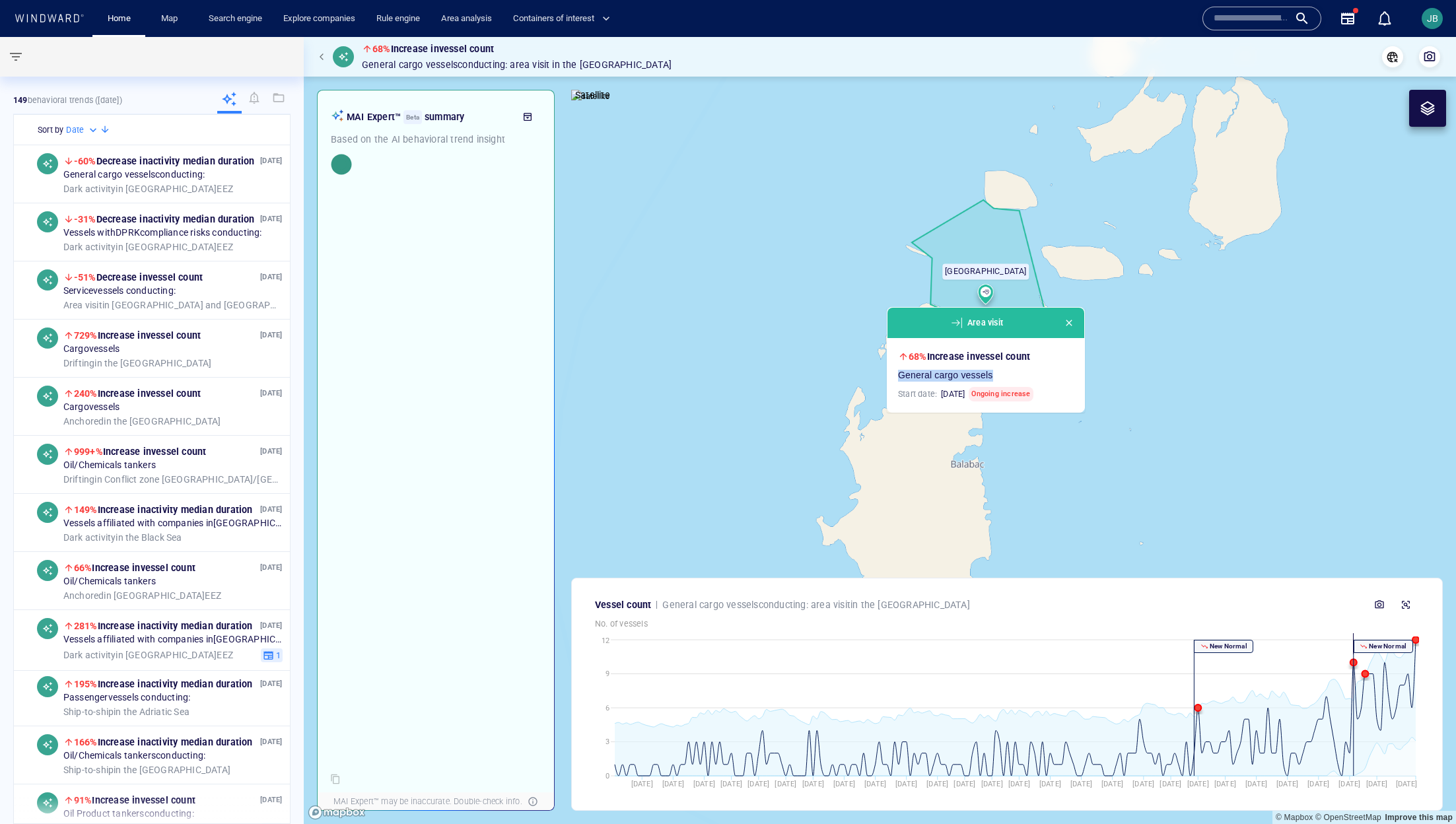
drag, startPoint x: 898, startPoint y: 376, endPoint x: 1019, endPoint y: 380, distance: 121.1
click at [970, 380] on div "General cargo vessels" at bounding box center [985, 376] width 175 height 12
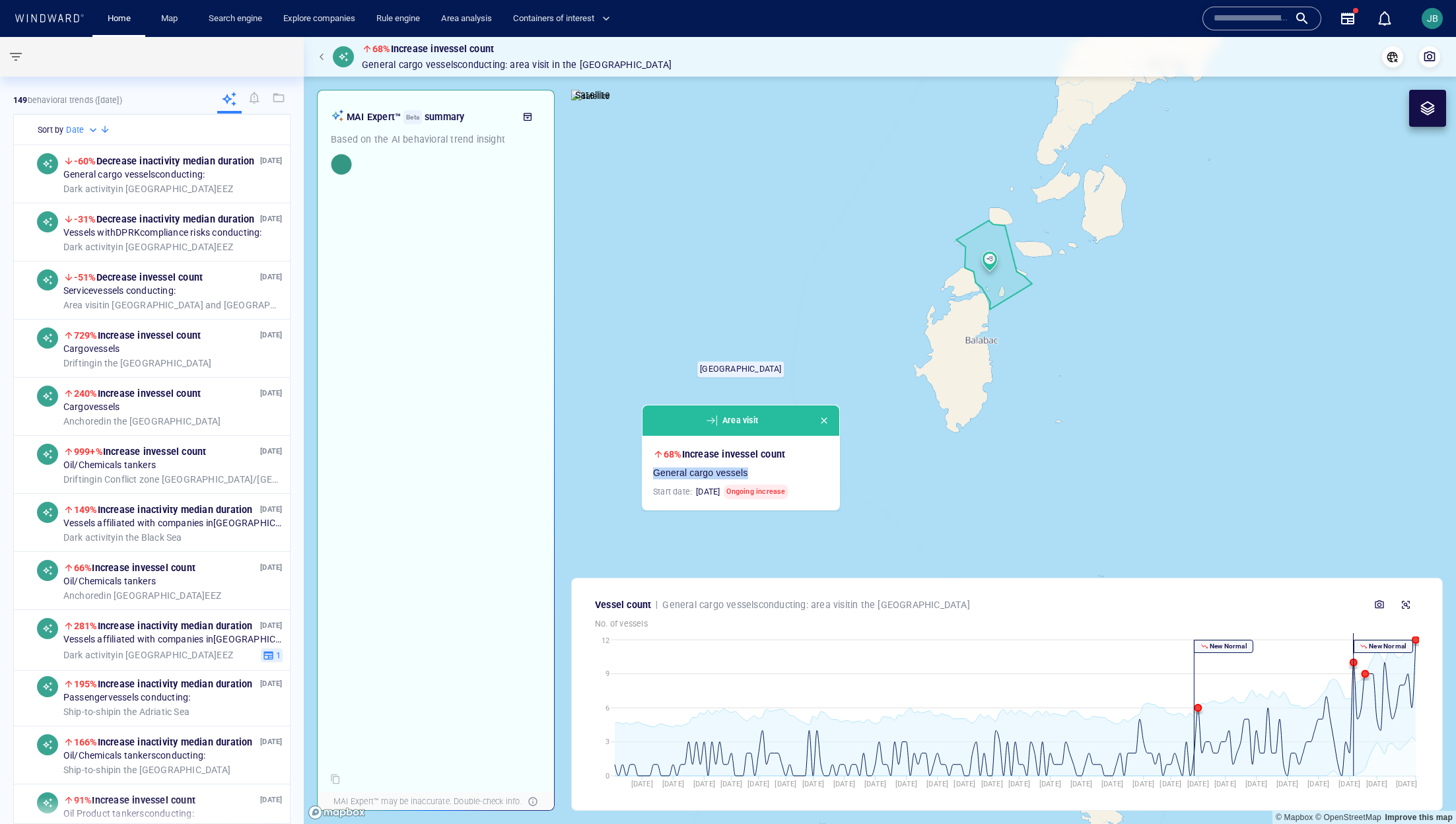
drag, startPoint x: 1216, startPoint y: 356, endPoint x: 970, endPoint y: 485, distance: 277.8
click at [968, 486] on canvas "Map" at bounding box center [880, 430] width 1152 height 787
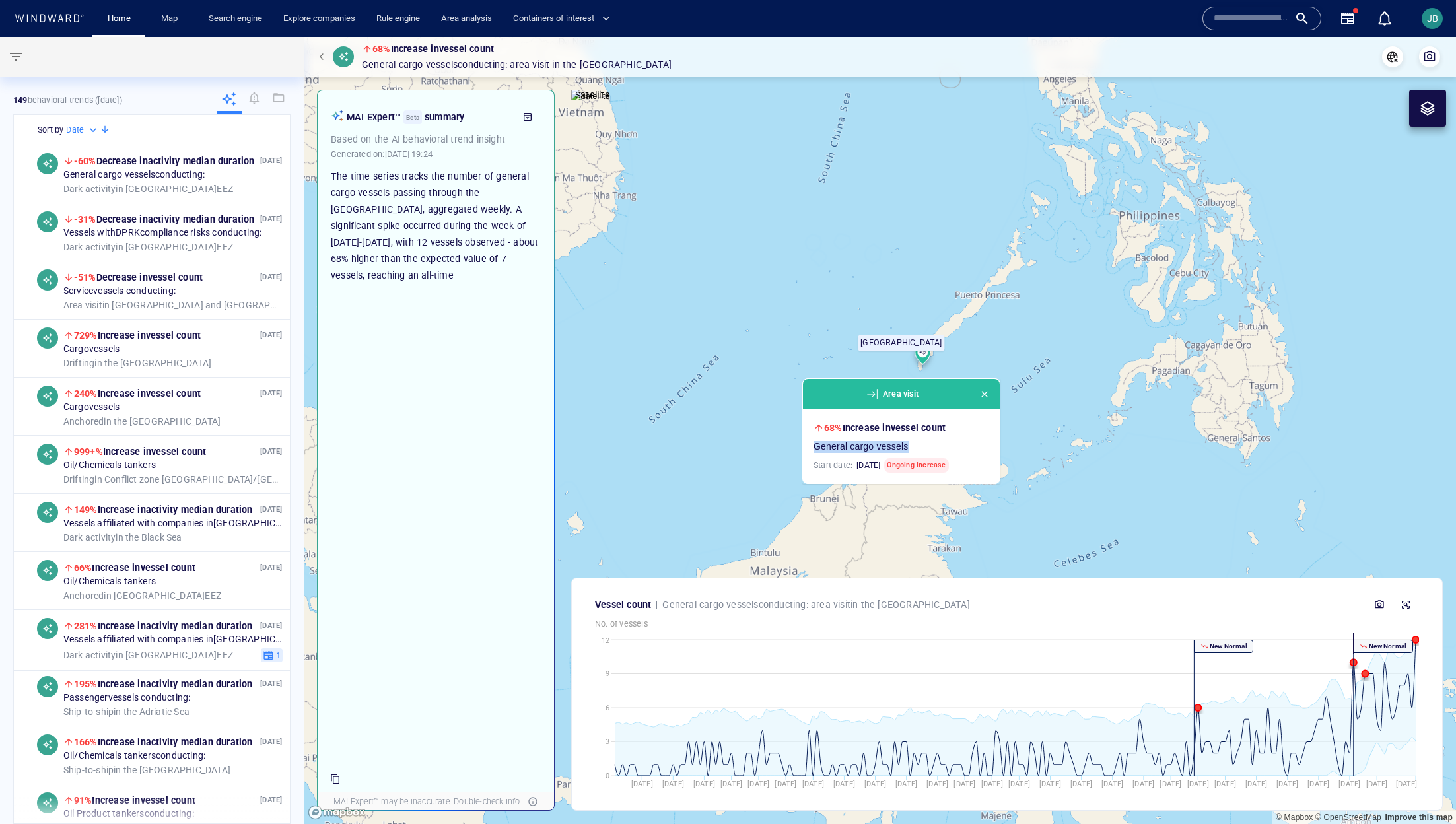
drag, startPoint x: 1202, startPoint y: 356, endPoint x: 991, endPoint y: 338, distance: 211.8
click at [970, 338] on canvas "Map" at bounding box center [880, 430] width 1152 height 787
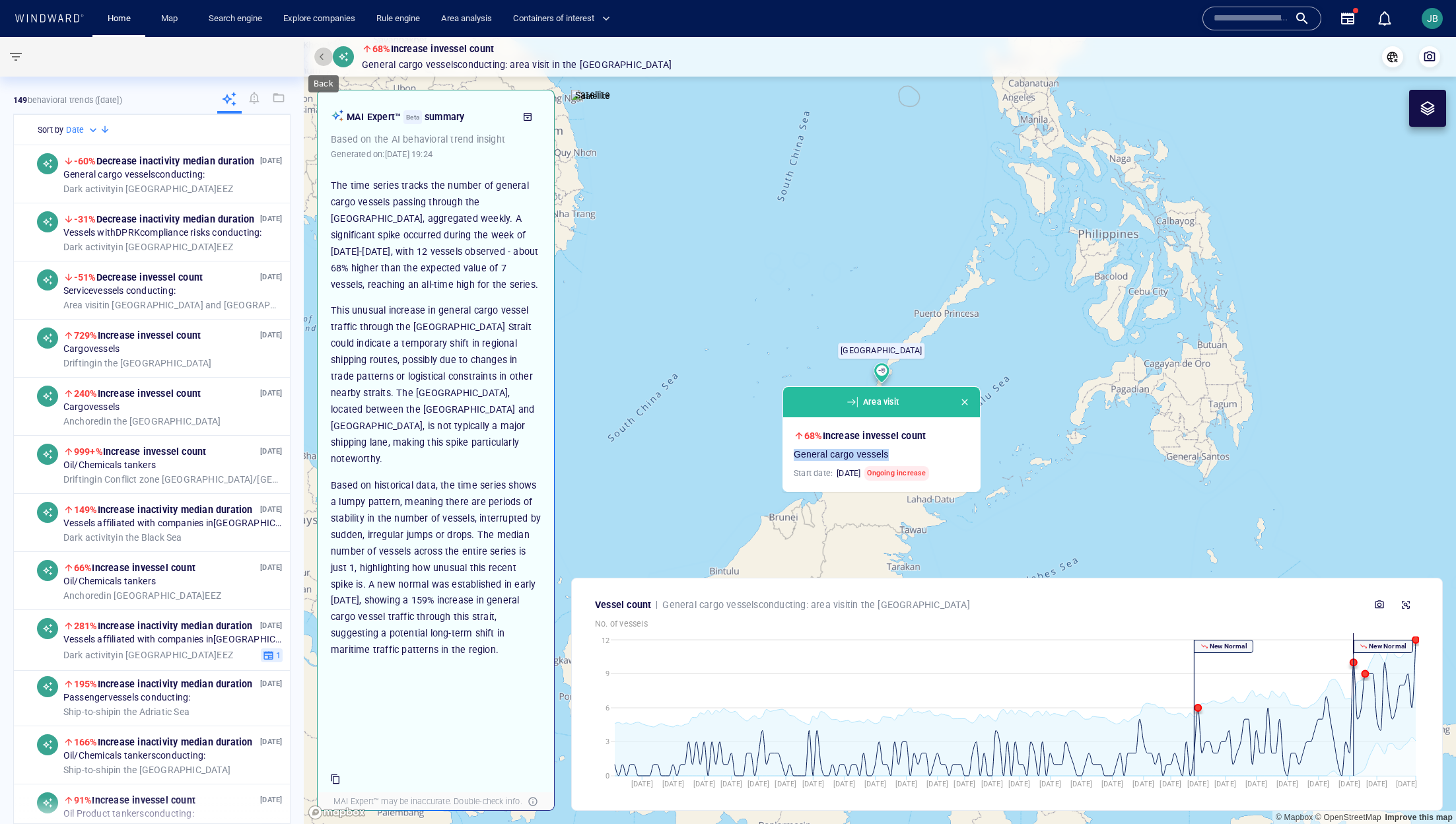
click at [326, 55] on span "button" at bounding box center [323, 57] width 8 height 8
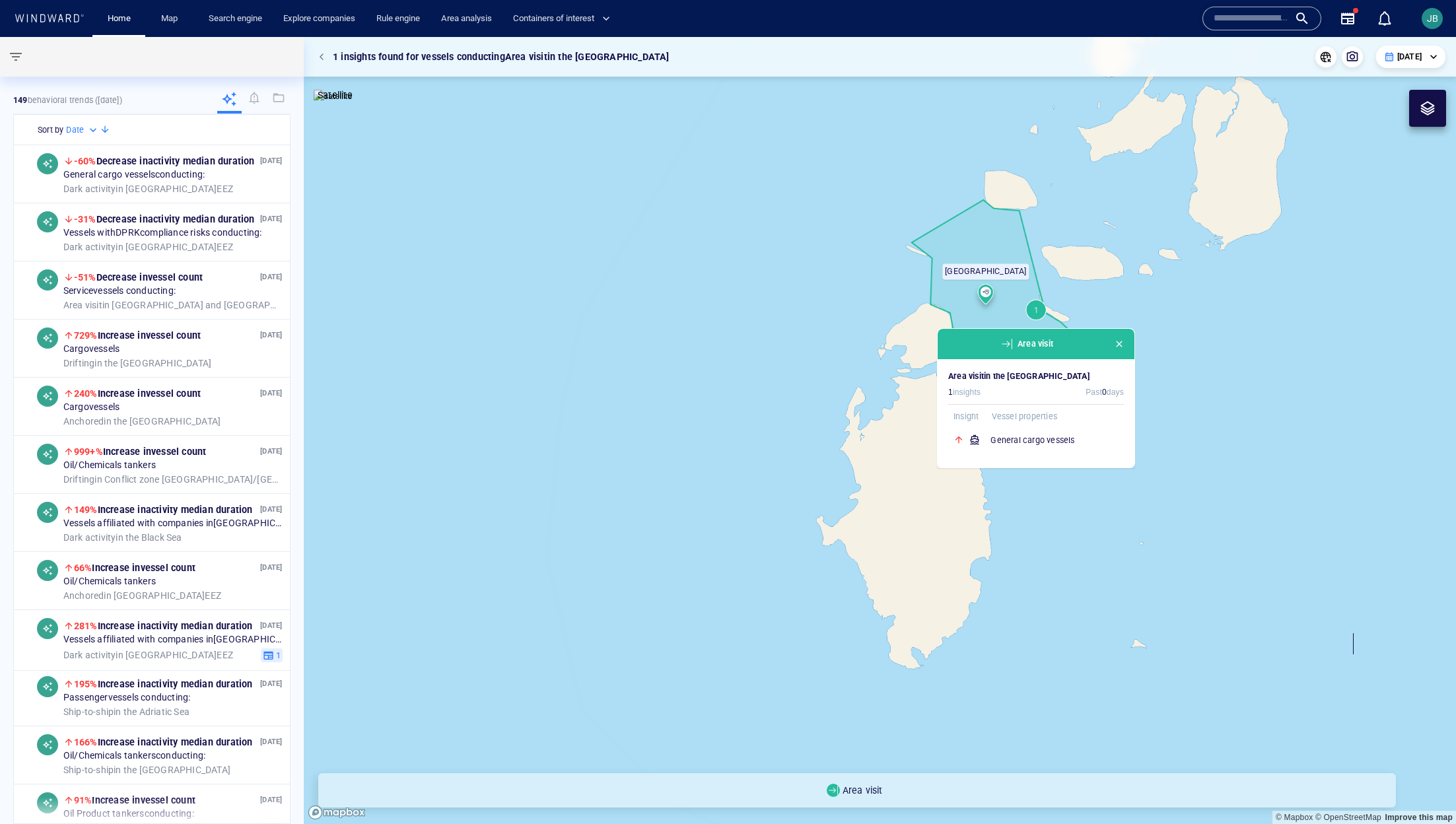
click at [970, 340] on span "button" at bounding box center [1119, 343] width 11 height 11
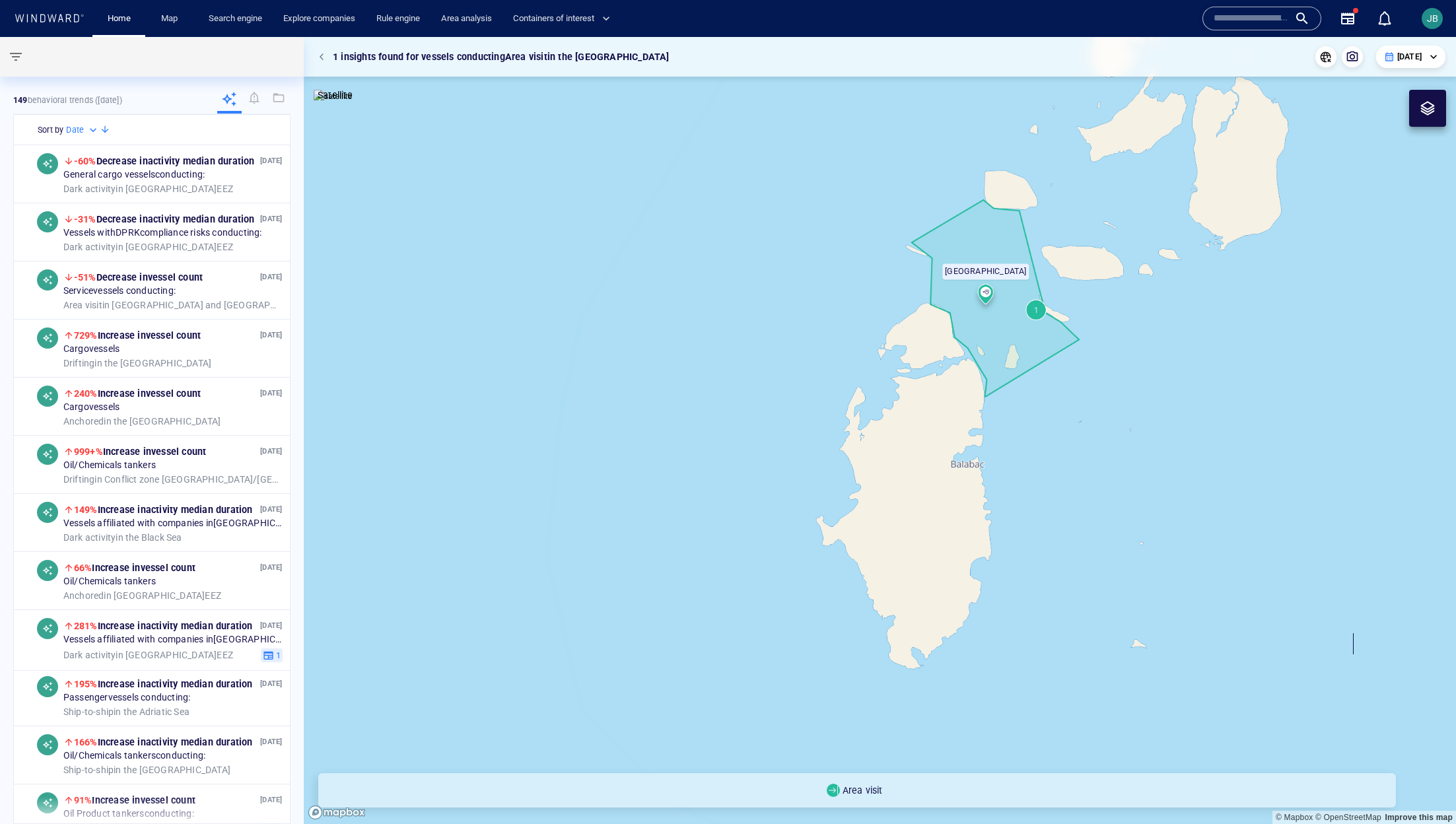
click at [315, 58] on button "button" at bounding box center [323, 57] width 19 height 19
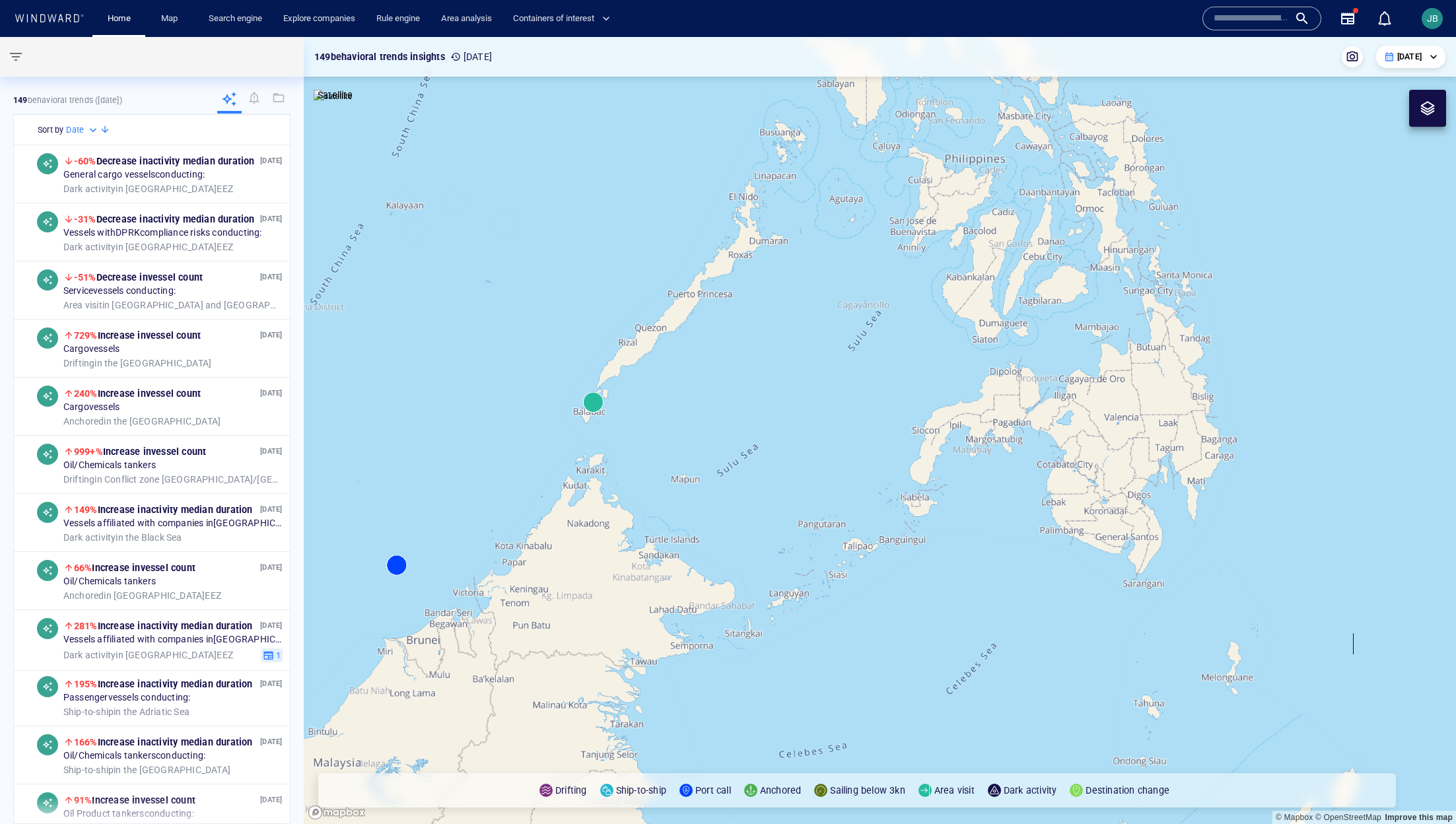
drag, startPoint x: 605, startPoint y: 358, endPoint x: 547, endPoint y: 506, distance: 159.0
click at [547, 506] on canvas "Map" at bounding box center [880, 430] width 1152 height 787
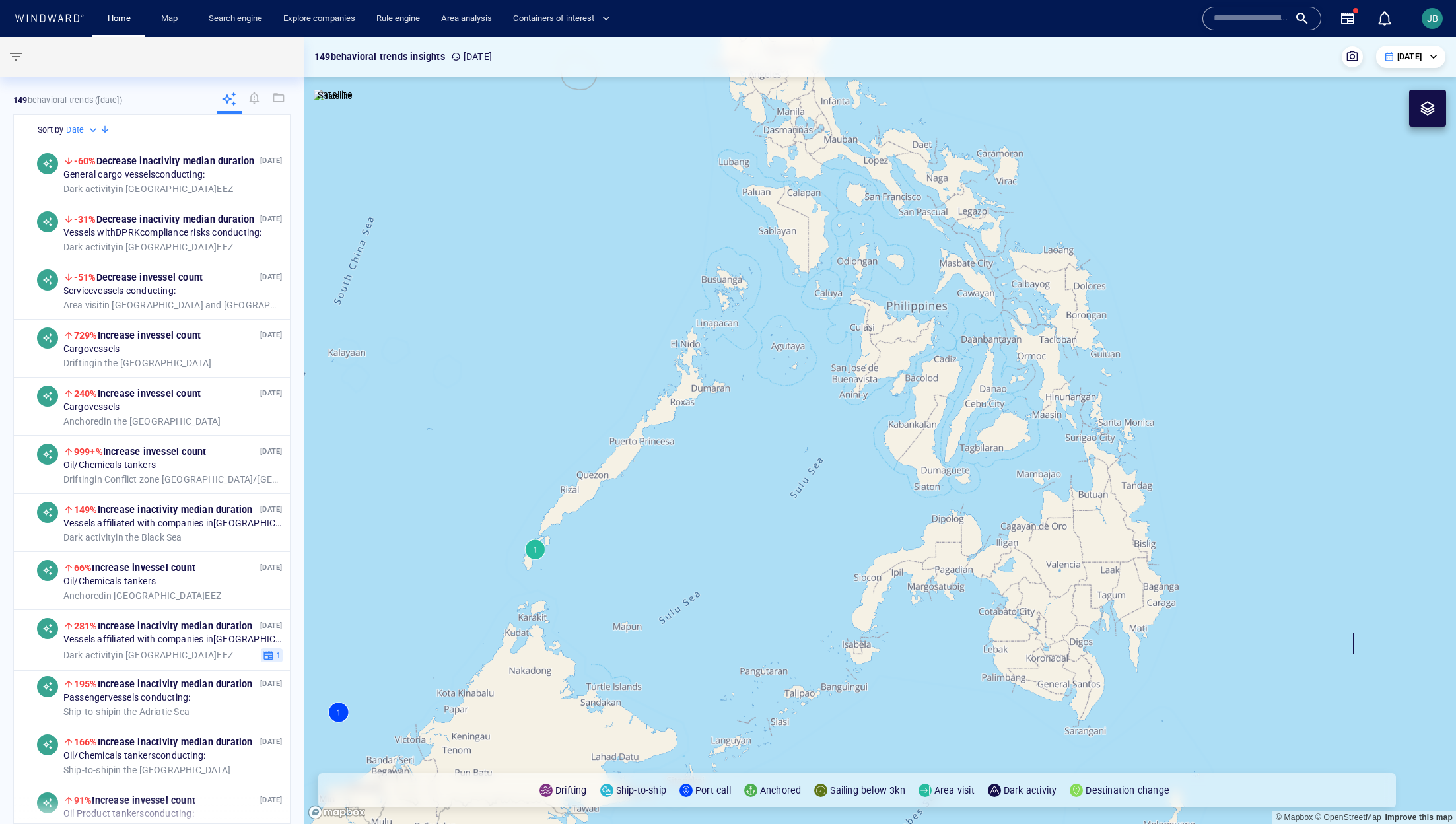
drag, startPoint x: 523, startPoint y: 336, endPoint x: 557, endPoint y: 467, distance: 135.3
click at [557, 467] on canvas "Map" at bounding box center [880, 430] width 1152 height 787
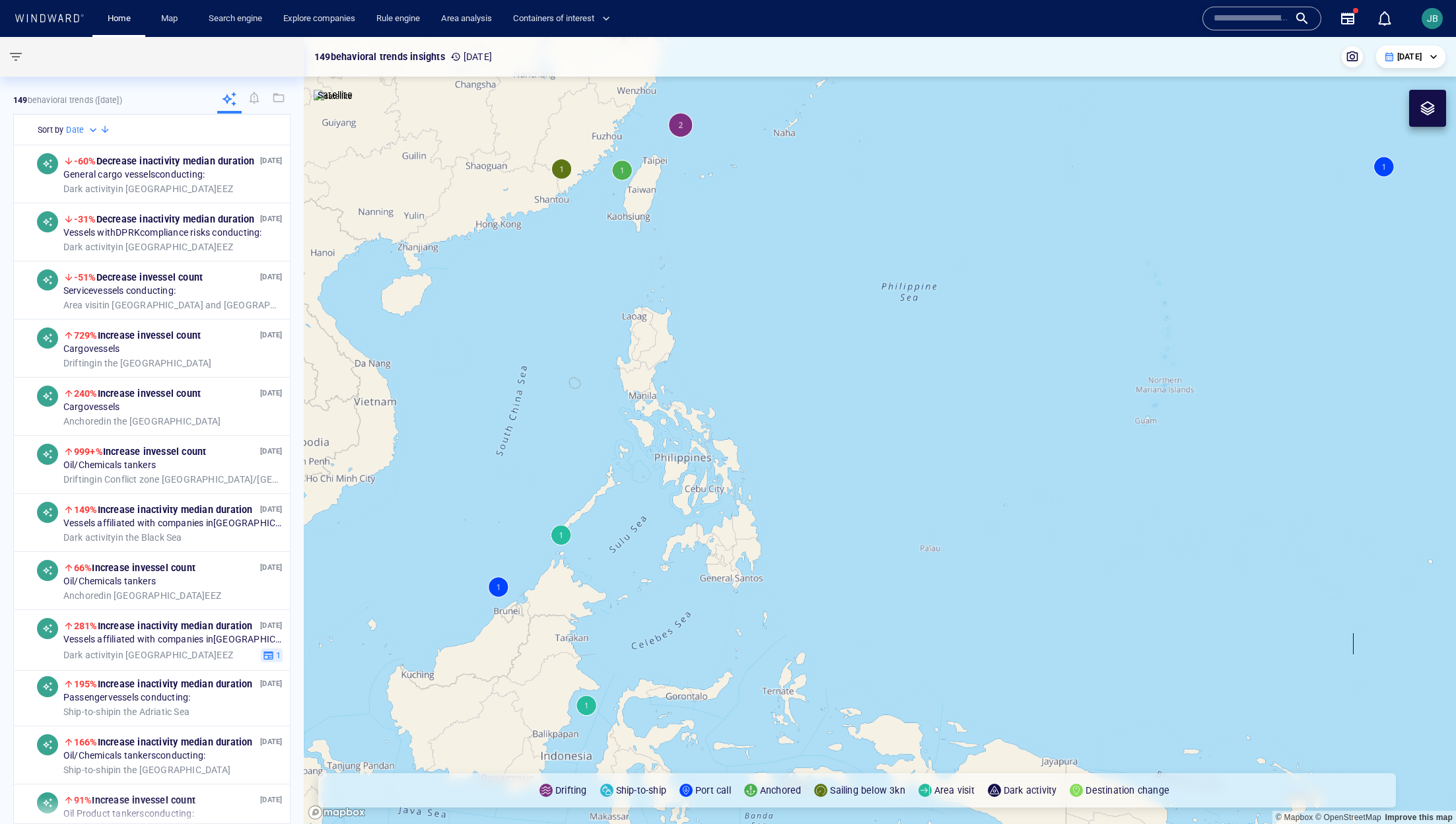
click at [970, 58] on div "**********" at bounding box center [1411, 57] width 70 height 23
click at [970, 56] on div "**********" at bounding box center [1411, 57] width 70 height 23
click at [970, 56] on div "[DATE]" at bounding box center [1411, 57] width 54 height 12
click at [970, 112] on li "Past 7 days" at bounding box center [1407, 103] width 78 height 24
type input "**********"
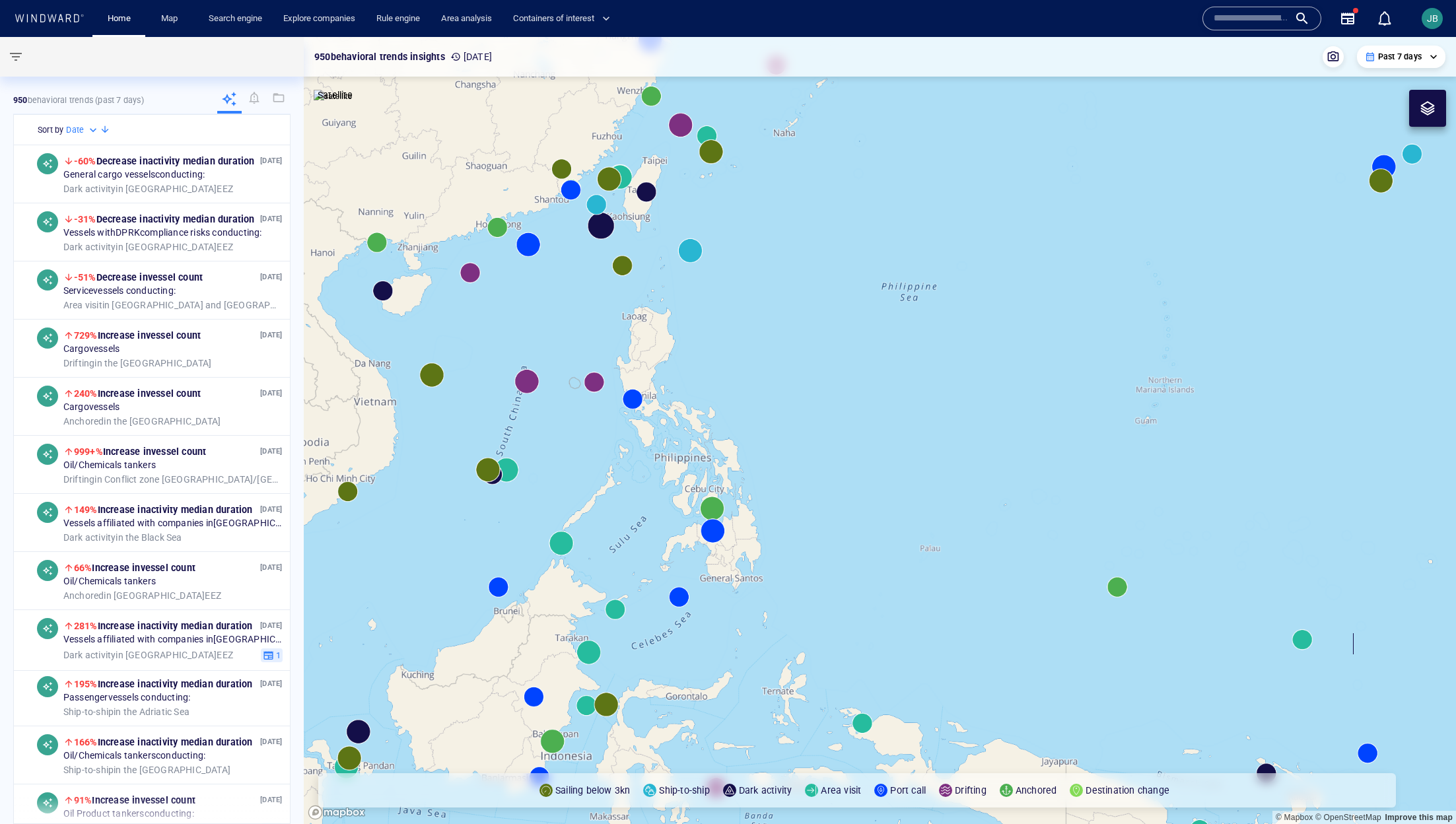
drag, startPoint x: 803, startPoint y: 435, endPoint x: 845, endPoint y: 446, distance: 43.4
click at [845, 446] on canvas "Map" at bounding box center [880, 430] width 1152 height 787
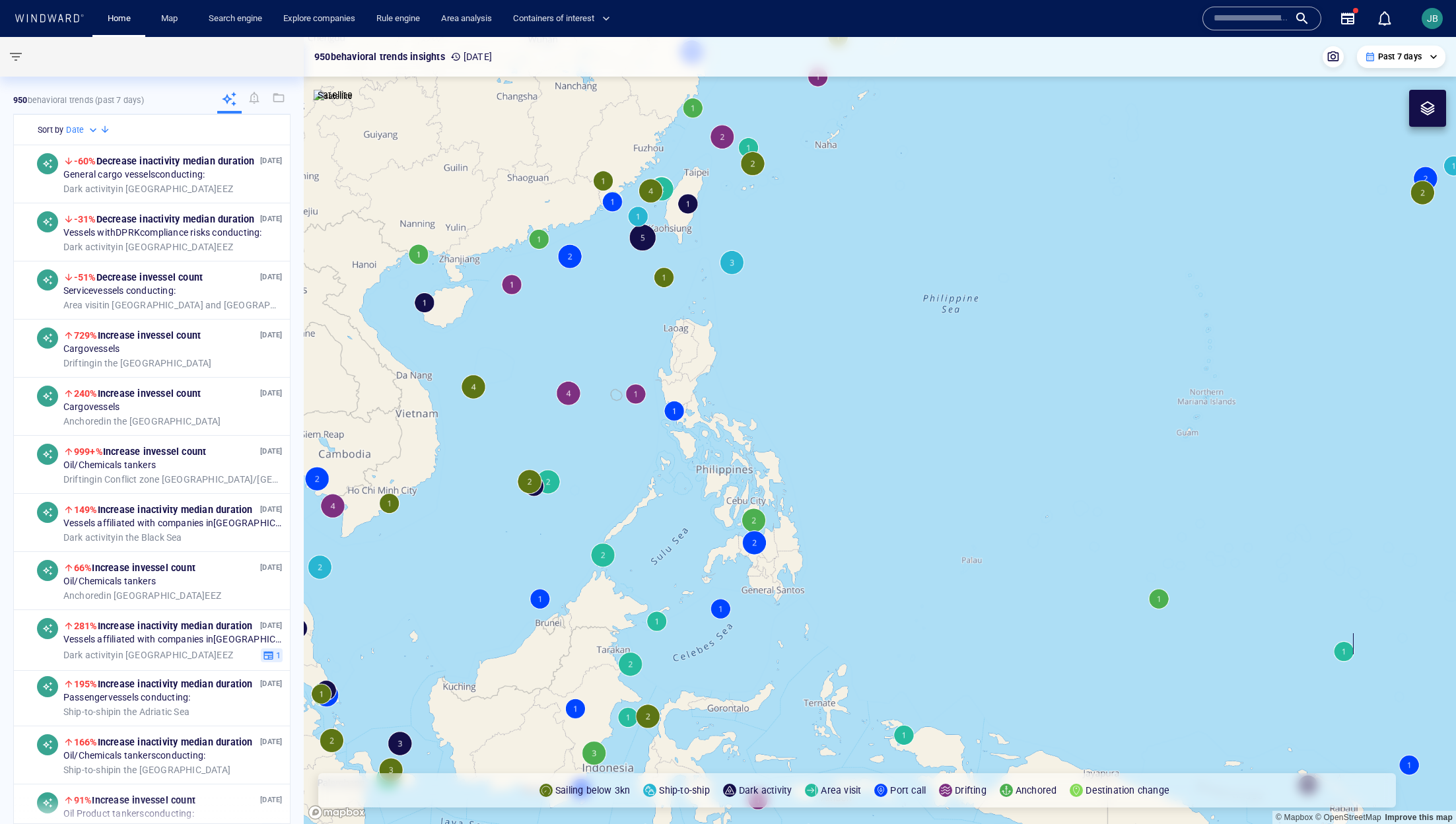
drag, startPoint x: 616, startPoint y: 332, endPoint x: 690, endPoint y: 344, distance: 75.0
click at [690, 344] on canvas "Map" at bounding box center [880, 430] width 1152 height 787
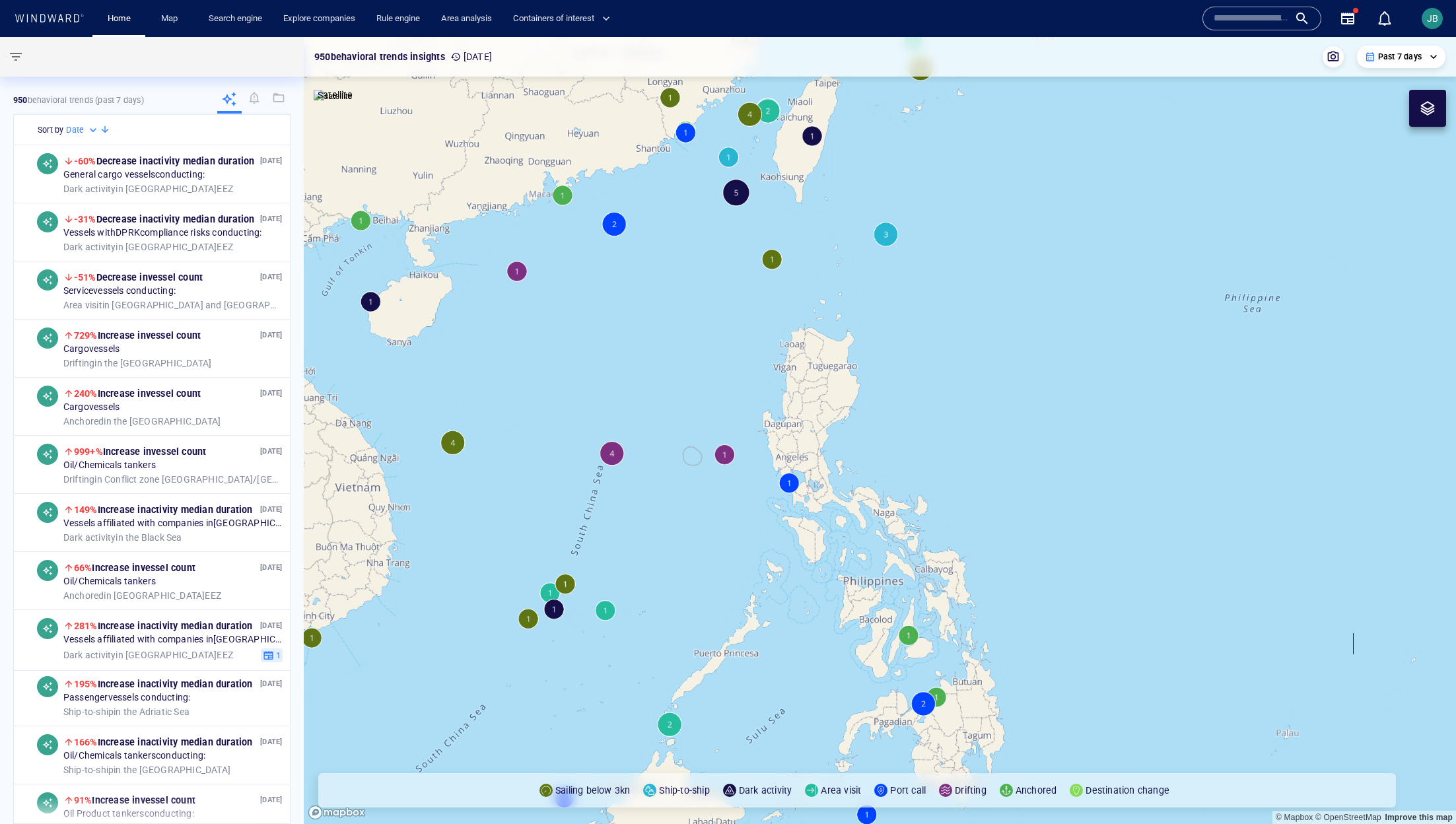
drag, startPoint x: 687, startPoint y: 319, endPoint x: 676, endPoint y: 346, distance: 29.2
click at [676, 346] on canvas "Map" at bounding box center [880, 430] width 1152 height 787
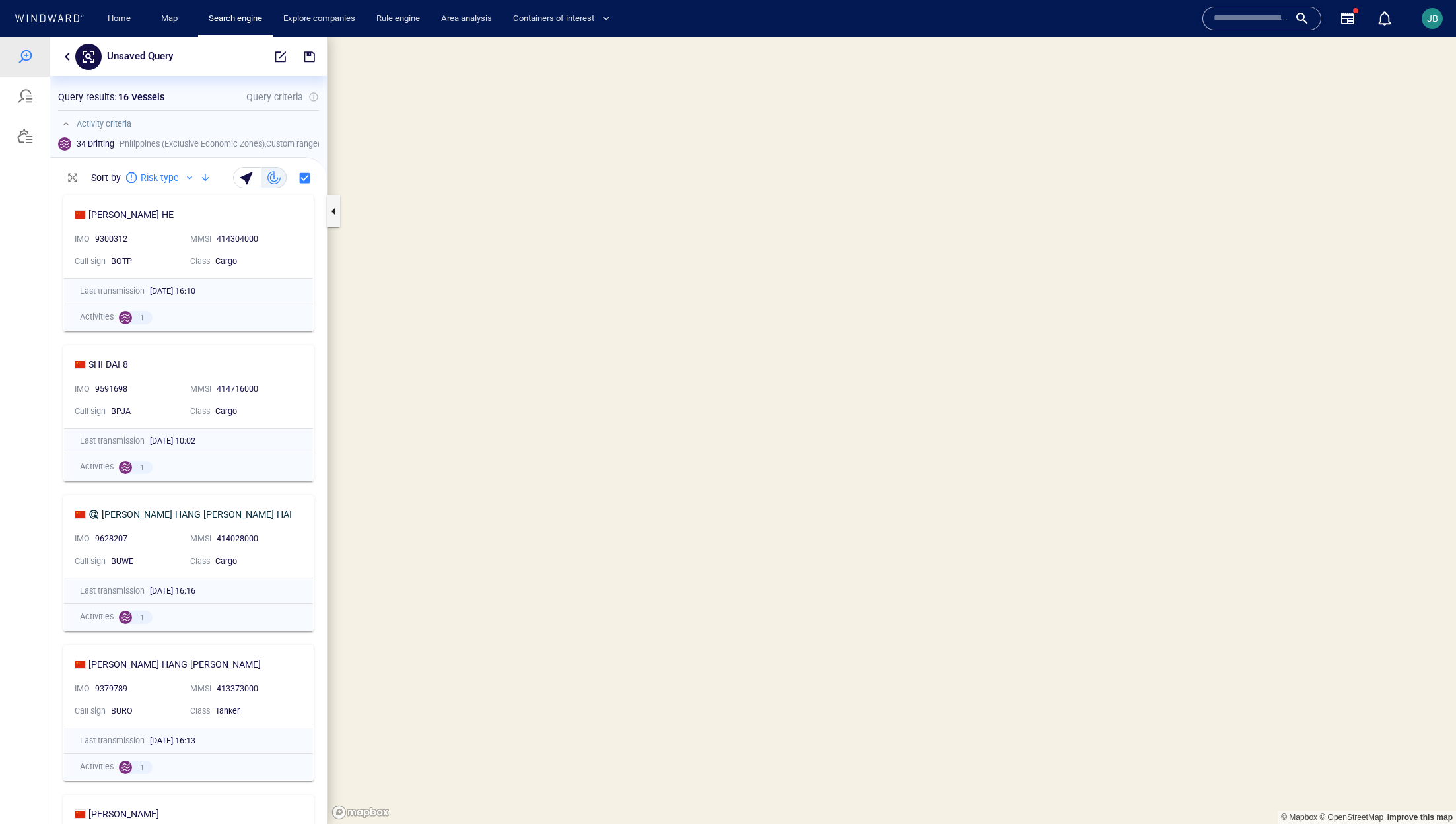
scroll to position [1, 0]
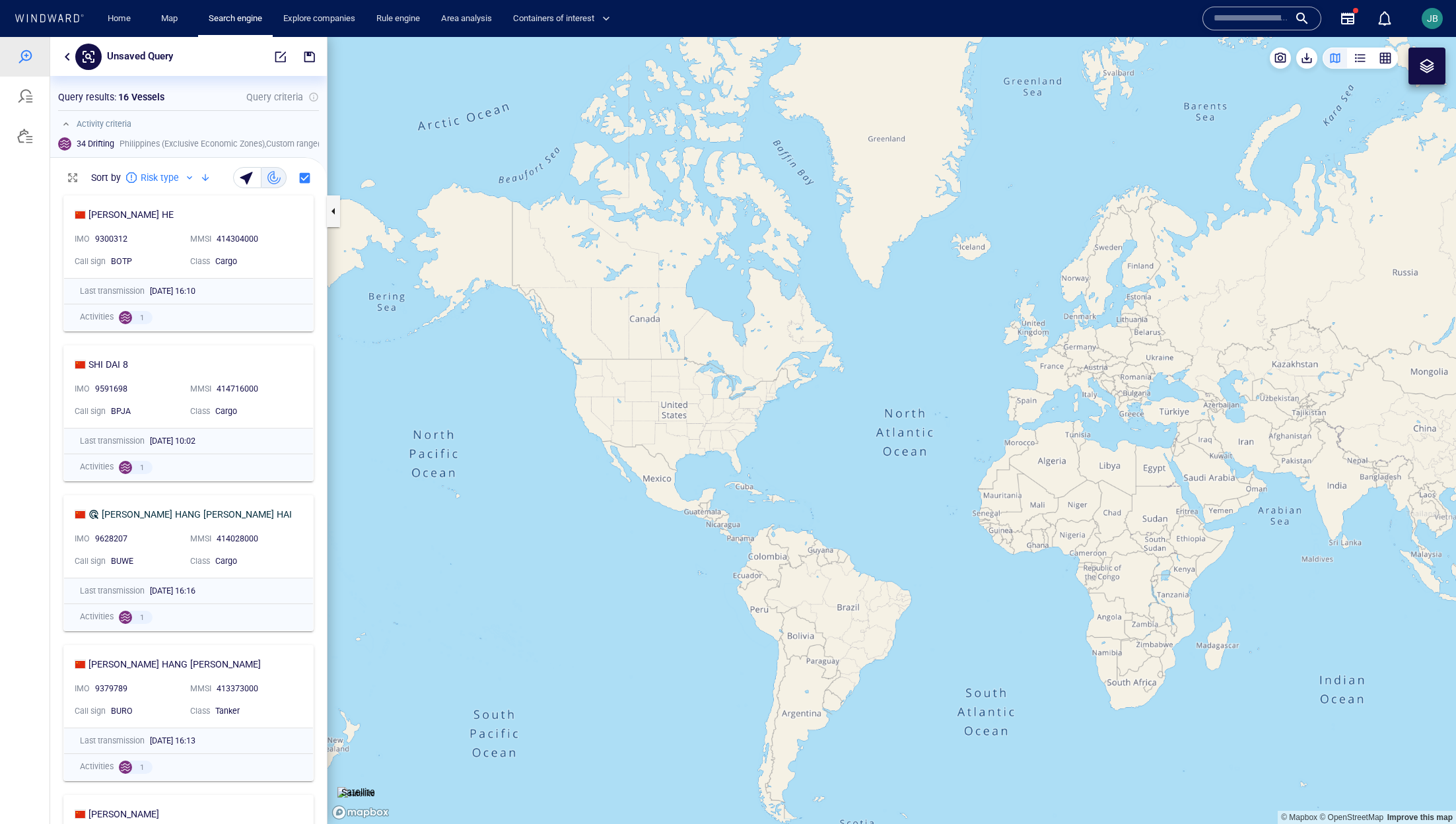
drag, startPoint x: 1097, startPoint y: 456, endPoint x: 460, endPoint y: 366, distance: 643.3
click at [460, 366] on canvas "Map" at bounding box center [892, 430] width 1129 height 787
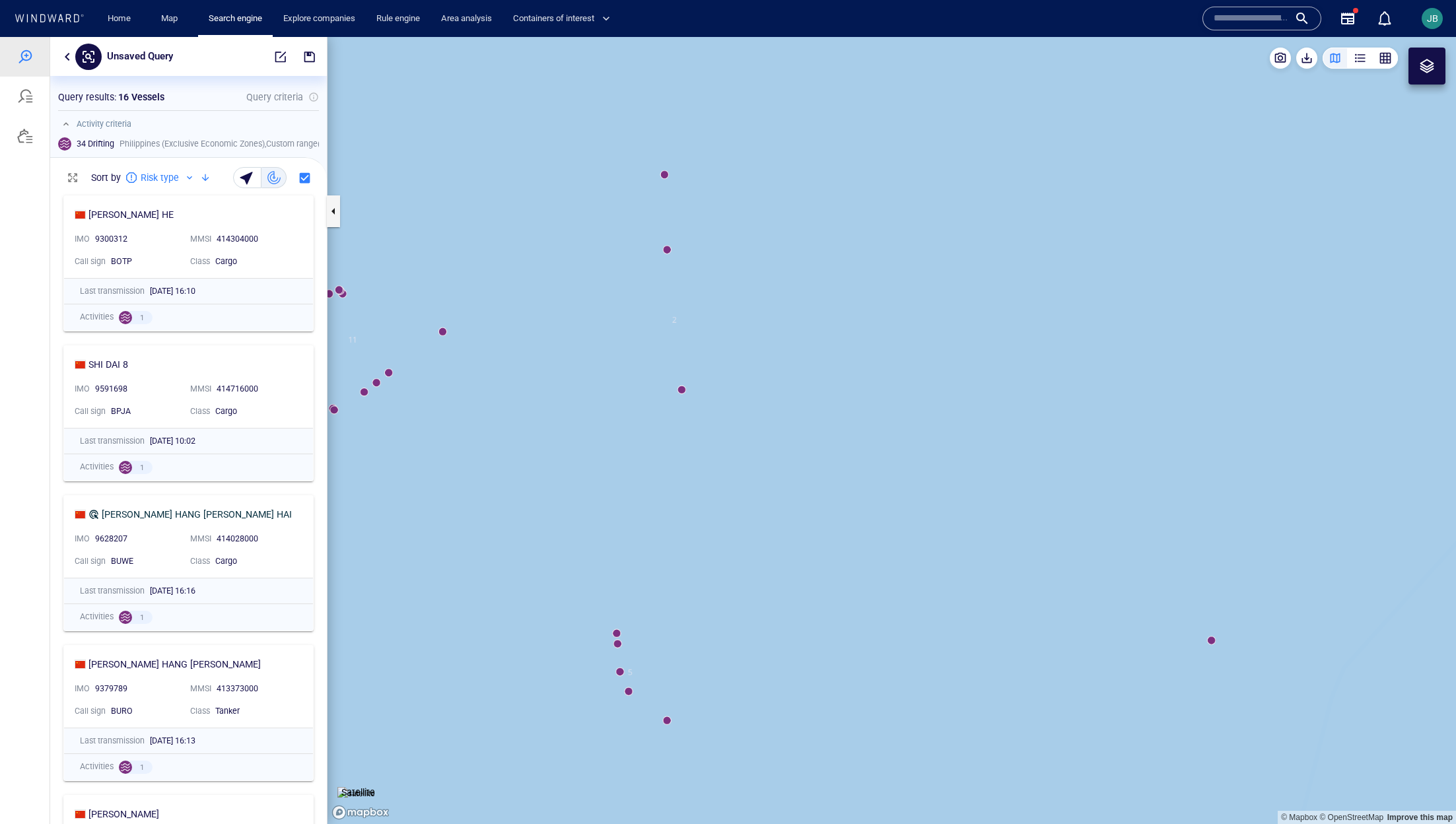
drag, startPoint x: 543, startPoint y: 392, endPoint x: 831, endPoint y: 395, distance: 288.0
click at [839, 393] on canvas "Map" at bounding box center [892, 430] width 1129 height 787
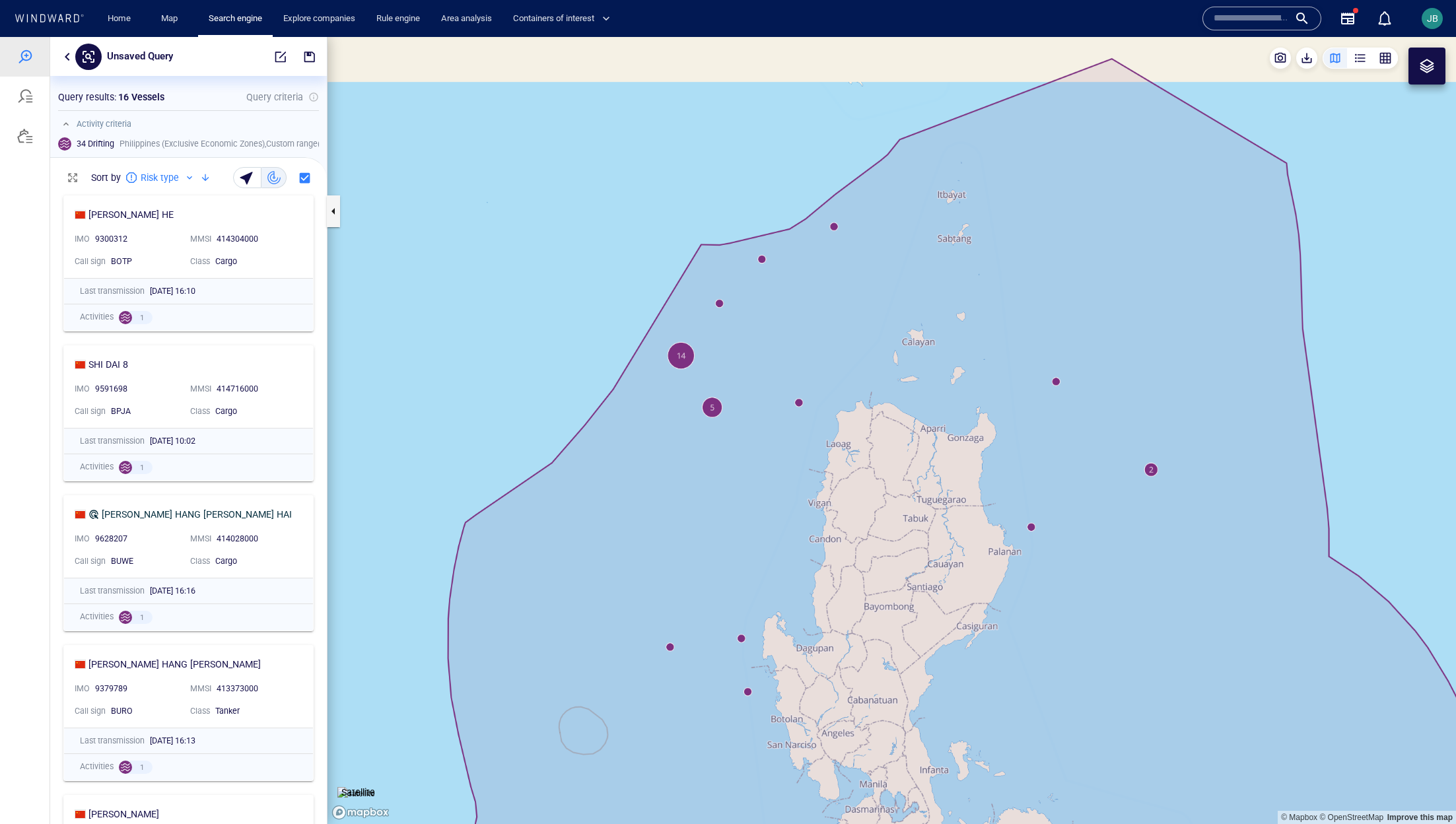
drag, startPoint x: 644, startPoint y: 463, endPoint x: 645, endPoint y: 352, distance: 111.0
click at [644, 352] on canvas "Map" at bounding box center [892, 430] width 1129 height 787
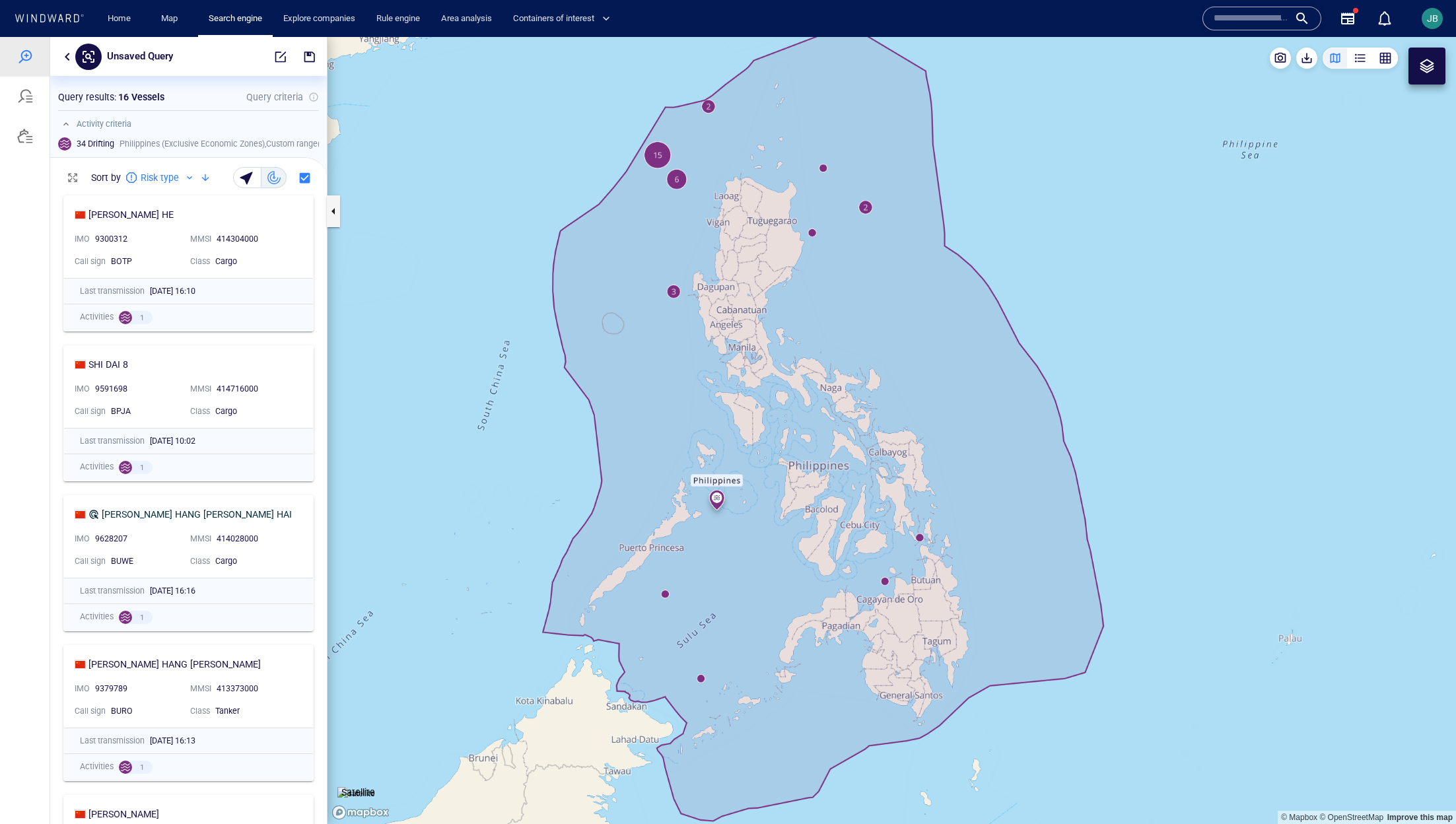
drag, startPoint x: 663, startPoint y: 441, endPoint x: 614, endPoint y: 329, distance: 122.2
click at [613, 329] on canvas "Map" at bounding box center [892, 430] width 1129 height 787
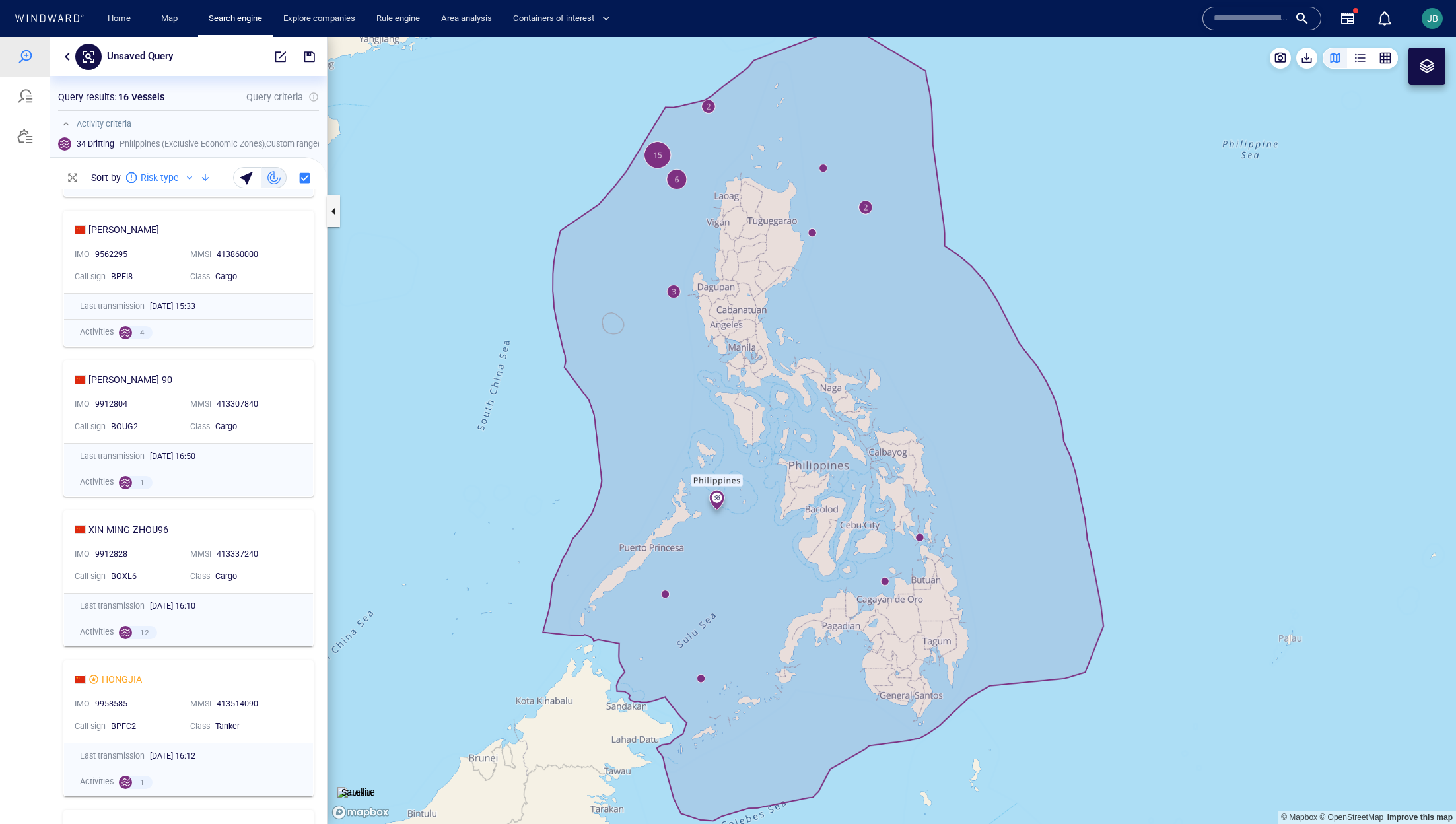
scroll to position [1762, 0]
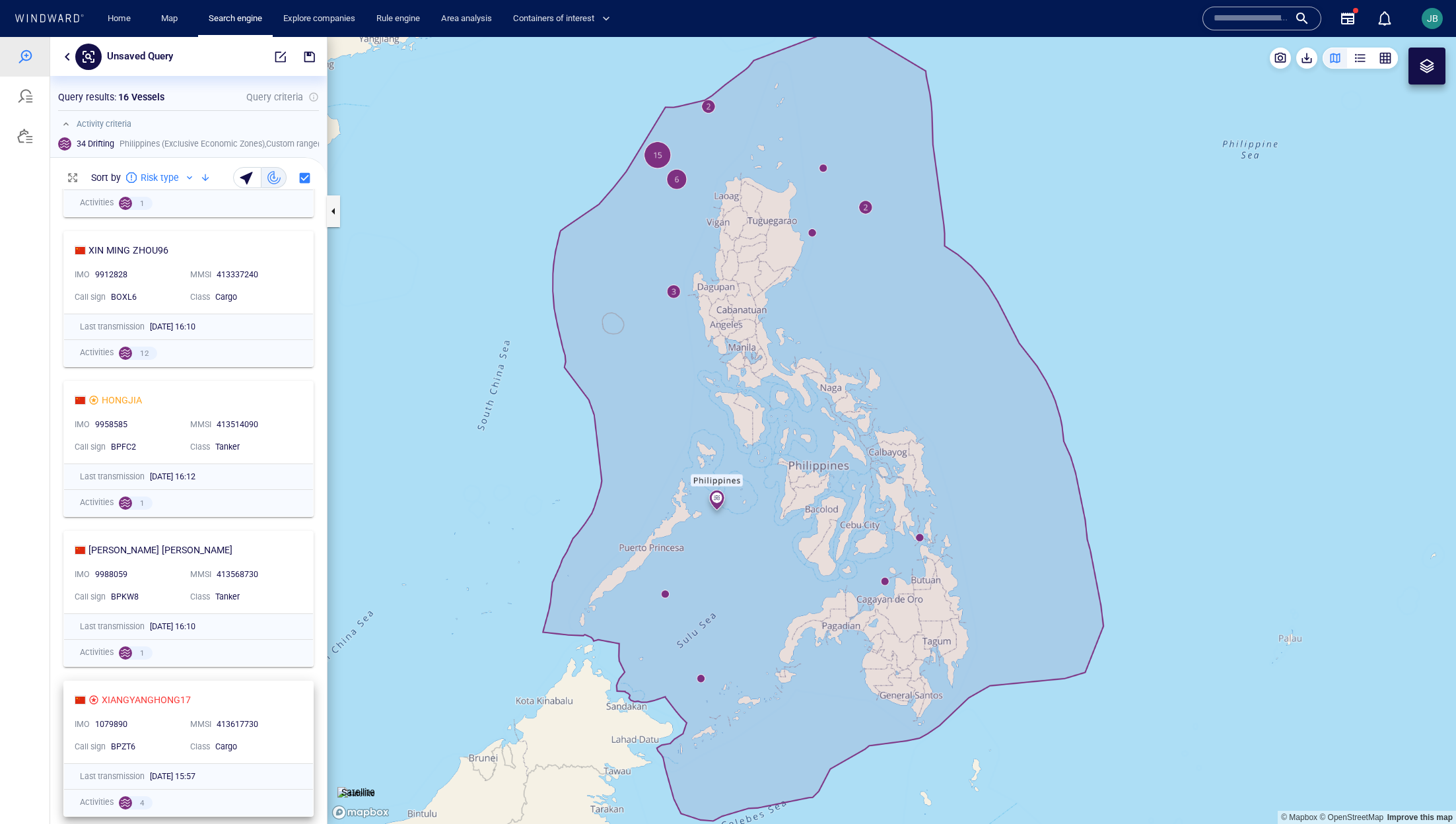
click at [263, 719] on div "413617730" at bounding box center [256, 724] width 79 height 12
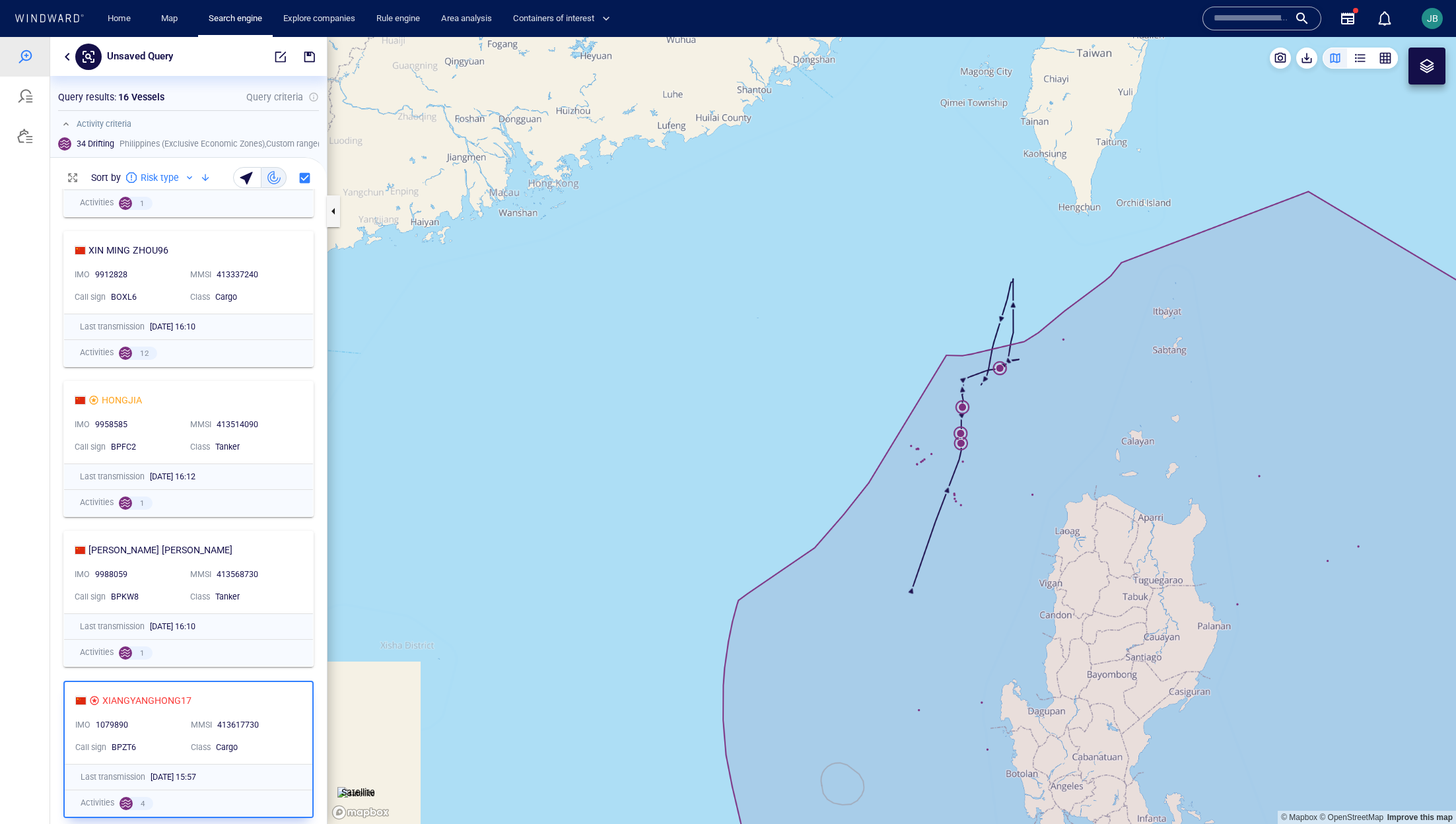
scroll to position [1763, 0]
